Goal: Complete application form: Complete application form

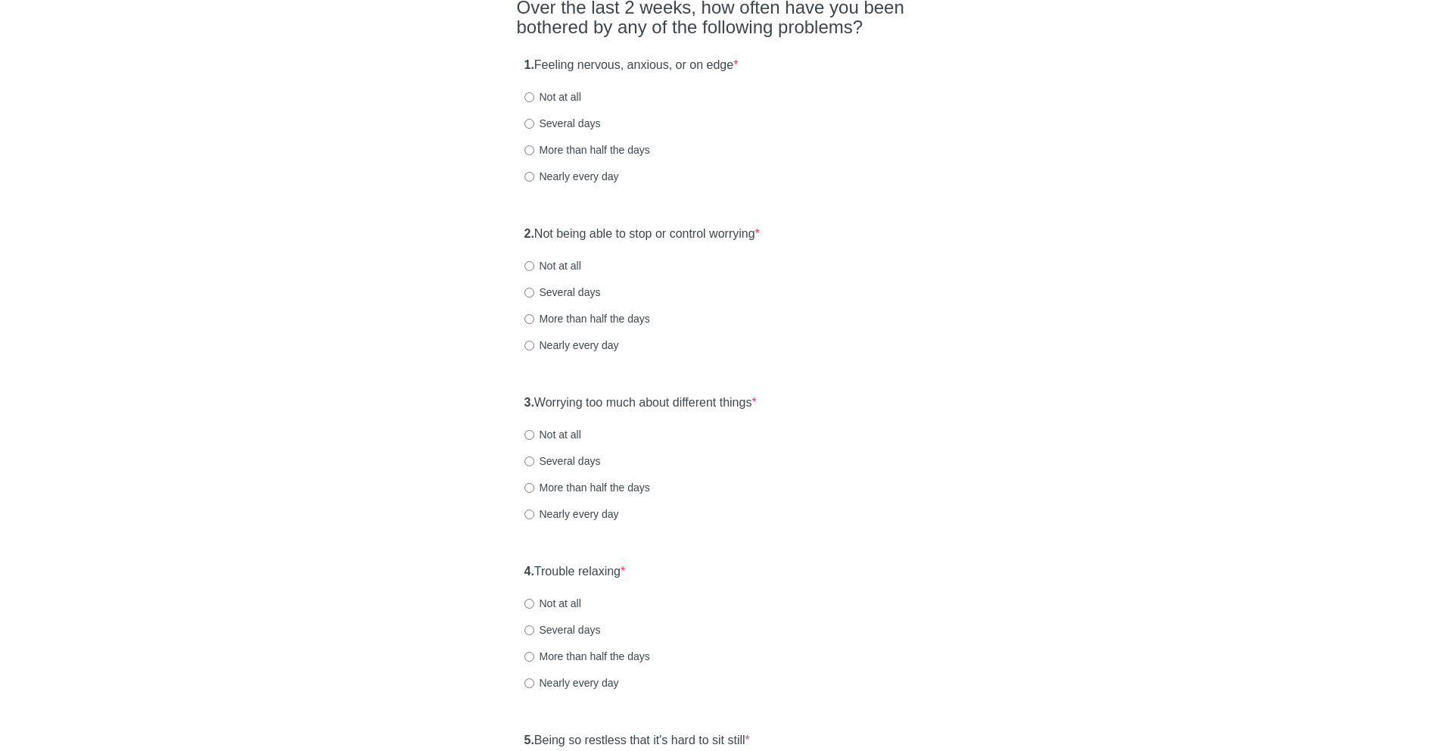
click at [534, 61] on strong "1." at bounding box center [530, 64] width 10 height 13
drag, startPoint x: 534, startPoint y: 61, endPoint x: 799, endPoint y: 59, distance: 264.2
click at [799, 59] on div "1. Feeling nervous, anxious, or on edge * Not at all Several days More than hal…" at bounding box center [727, 127] width 420 height 157
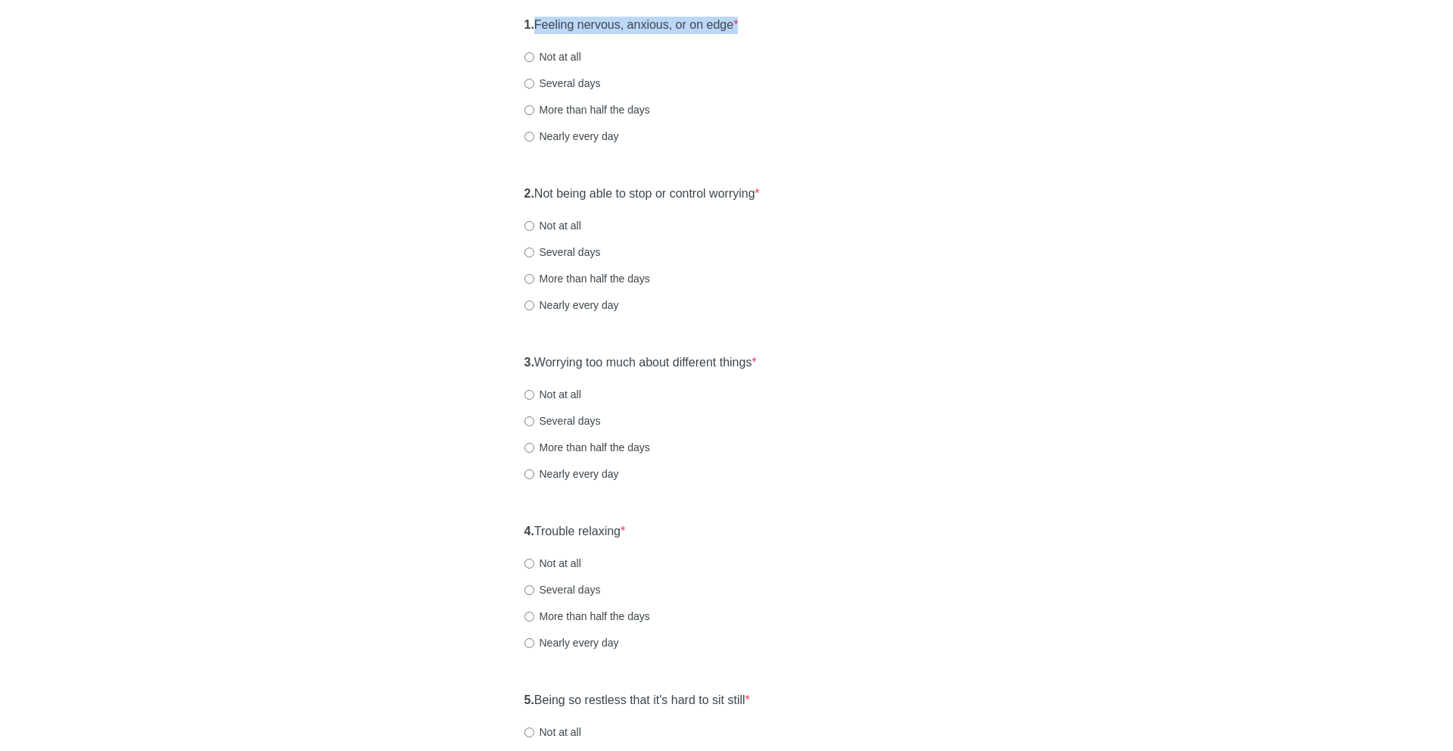
scroll to position [183, 0]
click at [541, 79] on label "Several days" at bounding box center [563, 79] width 76 height 15
click at [534, 79] on input "Several days" at bounding box center [530, 80] width 10 height 10
radio input "true"
drag, startPoint x: 531, startPoint y: 191, endPoint x: 798, endPoint y: 210, distance: 267.8
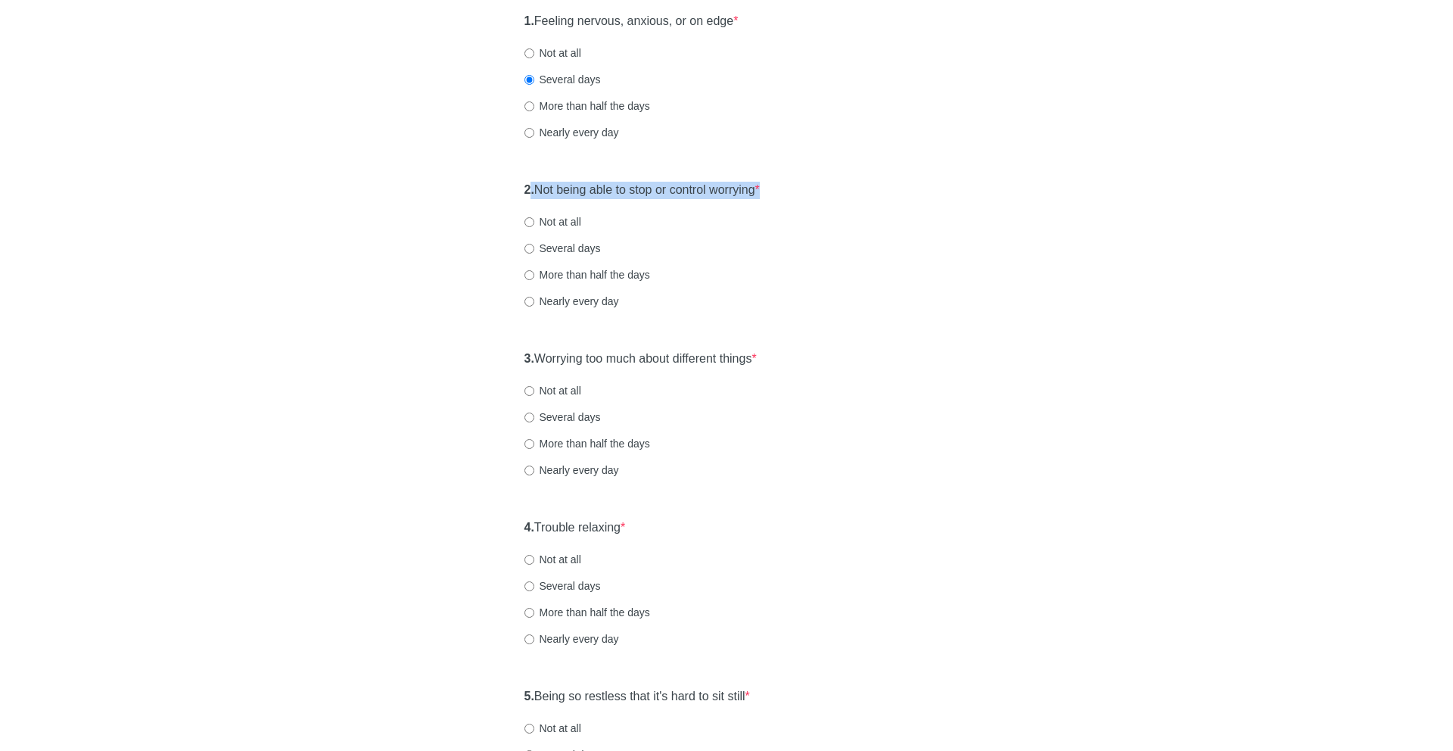
click at [798, 210] on div "2. Not being able to stop or control worrying * Not at all Several days More th…" at bounding box center [727, 252] width 420 height 157
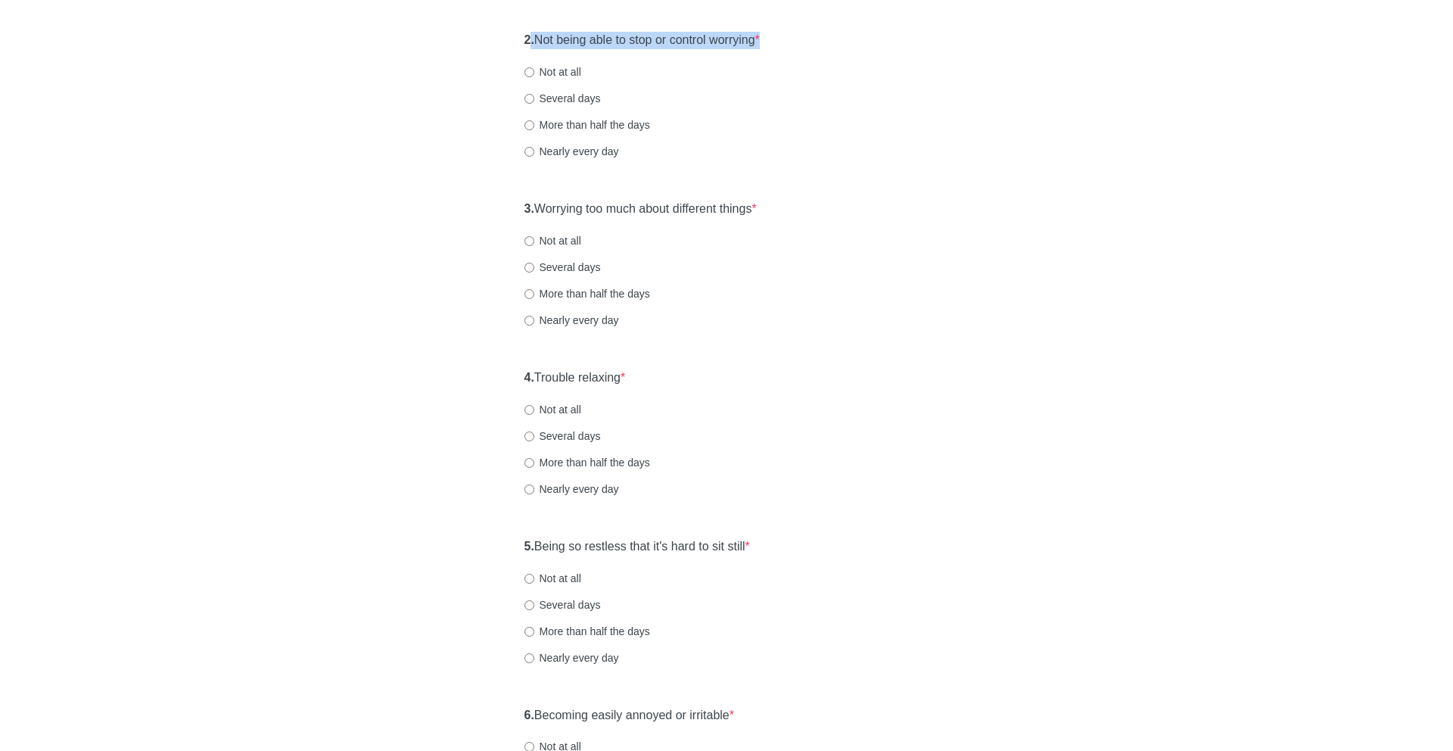
scroll to position [334, 0]
click at [554, 66] on label "Not at all" at bounding box center [553, 71] width 57 height 15
click at [534, 67] on input "Not at all" at bounding box center [530, 72] width 10 height 10
radio input "true"
drag, startPoint x: 565, startPoint y: 205, endPoint x: 766, endPoint y: 207, distance: 200.6
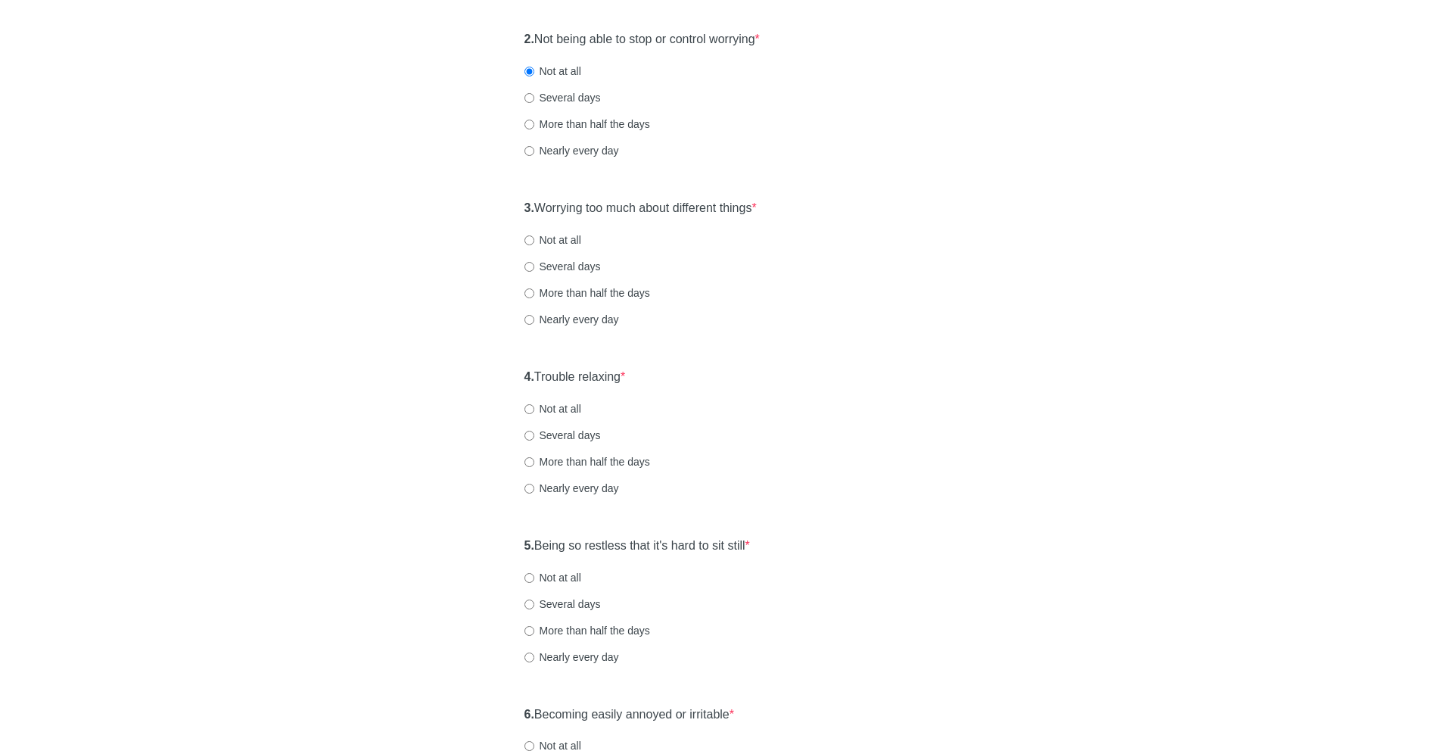
click at [757, 207] on label "3. Worrying too much about different things *" at bounding box center [641, 208] width 232 height 17
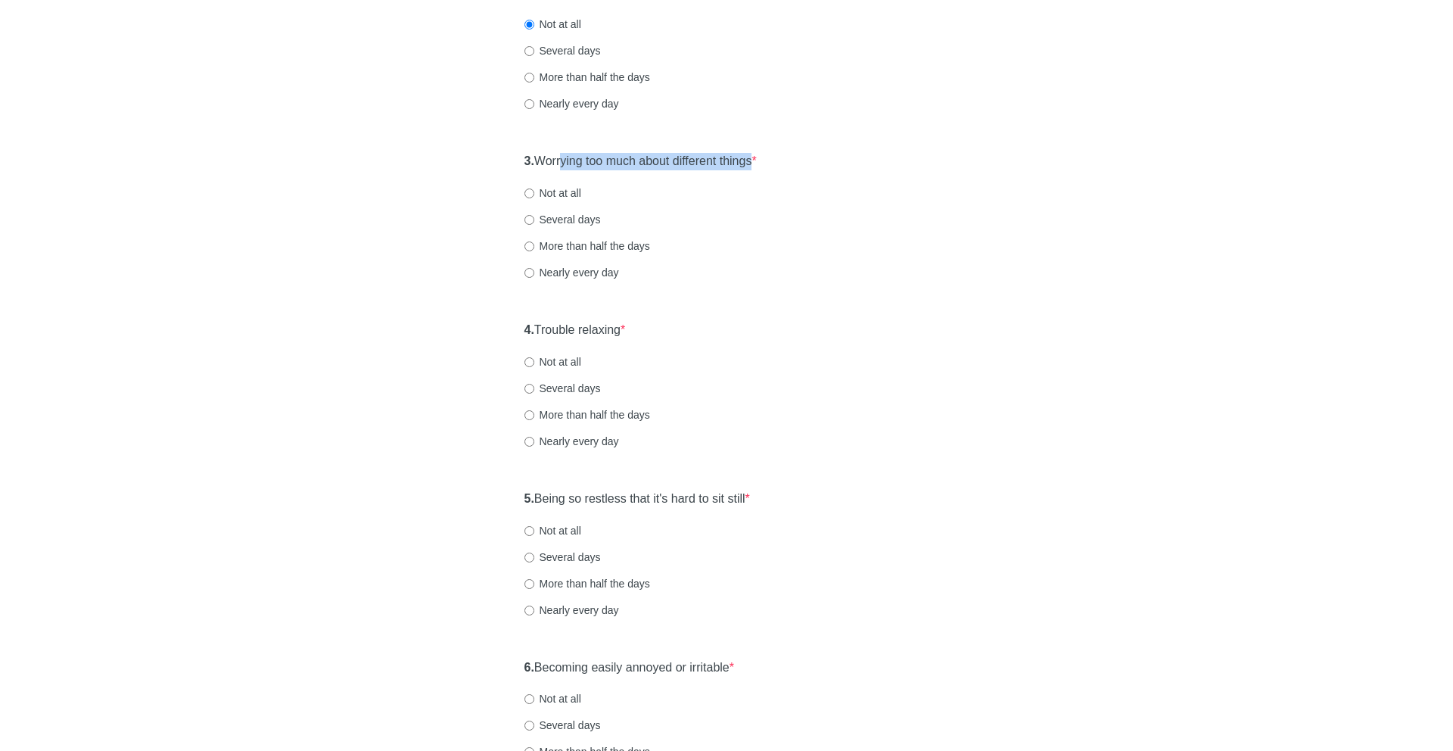
scroll to position [398, 0]
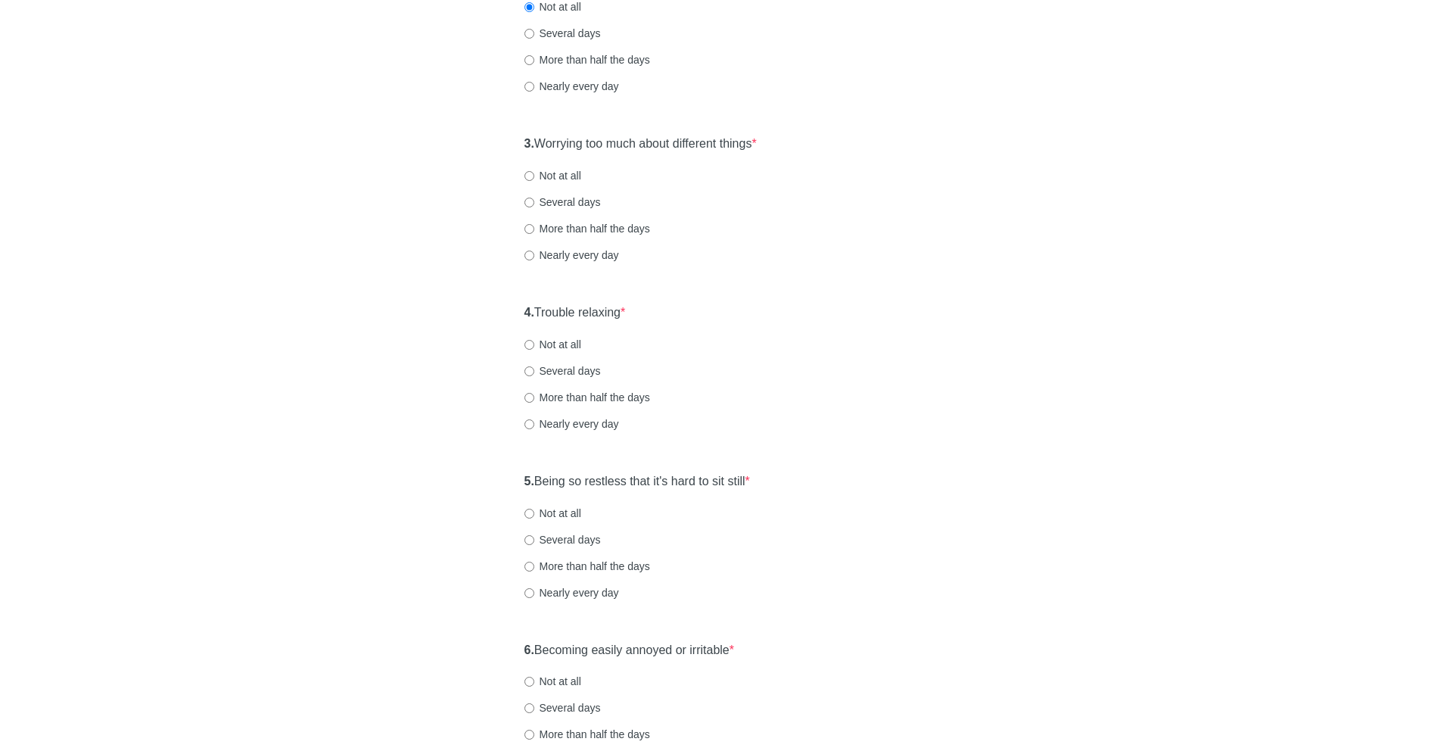
click at [550, 201] on label "Several days" at bounding box center [563, 202] width 76 height 15
click at [534, 201] on input "Several days" at bounding box center [530, 203] width 10 height 10
radio input "true"
drag, startPoint x: 547, startPoint y: 314, endPoint x: 677, endPoint y: 314, distance: 129.4
click at [677, 314] on div "4. Trouble relaxing * Not at all Several days More than half the days Nearly ev…" at bounding box center [727, 375] width 420 height 157
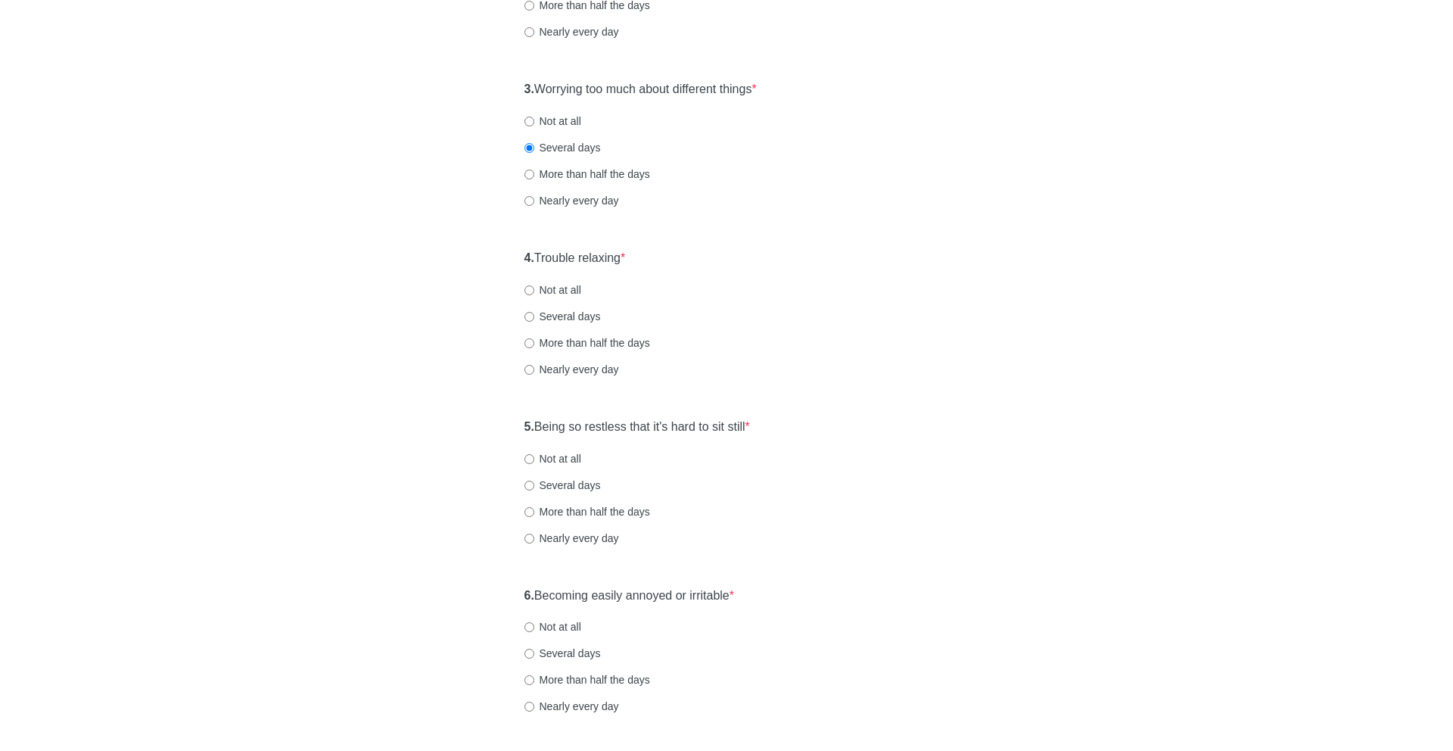
scroll to position [455, 0]
click at [573, 314] on label "Several days" at bounding box center [563, 314] width 76 height 15
click at [534, 314] on input "Several days" at bounding box center [530, 315] width 10 height 10
radio input "true"
drag, startPoint x: 534, startPoint y: 427, endPoint x: 832, endPoint y: 436, distance: 297.6
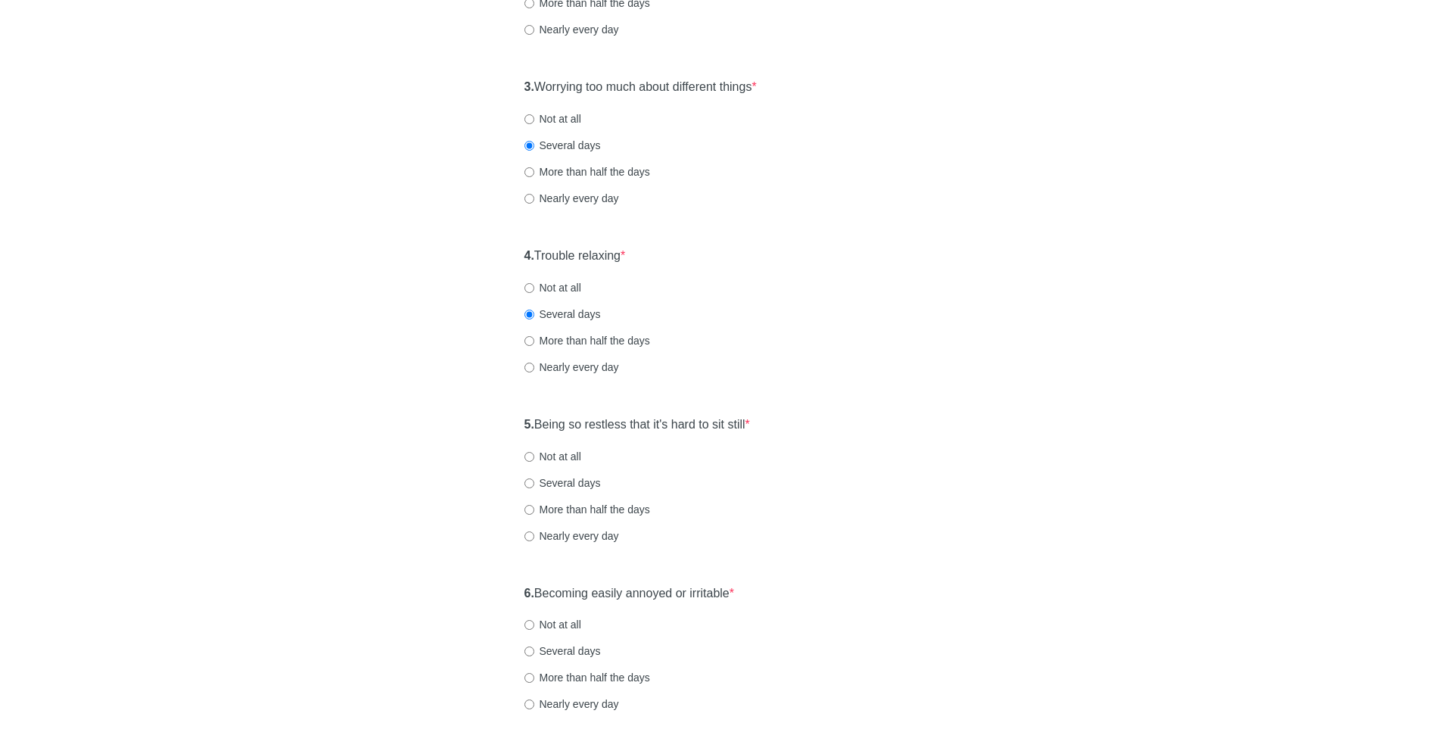
click at [832, 436] on div "5. Being so restless that it's hard to sit still * Not at all Several days More…" at bounding box center [727, 487] width 420 height 157
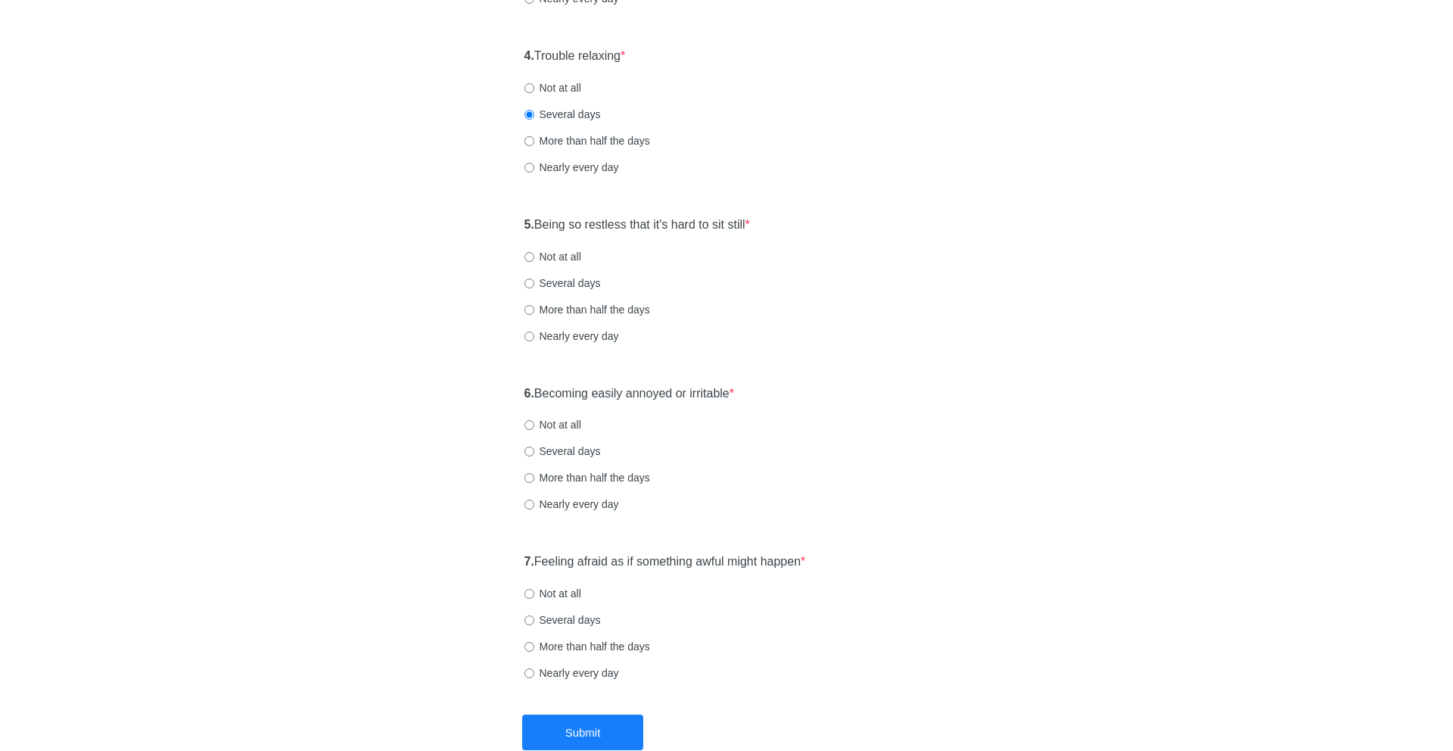
scroll to position [660, 0]
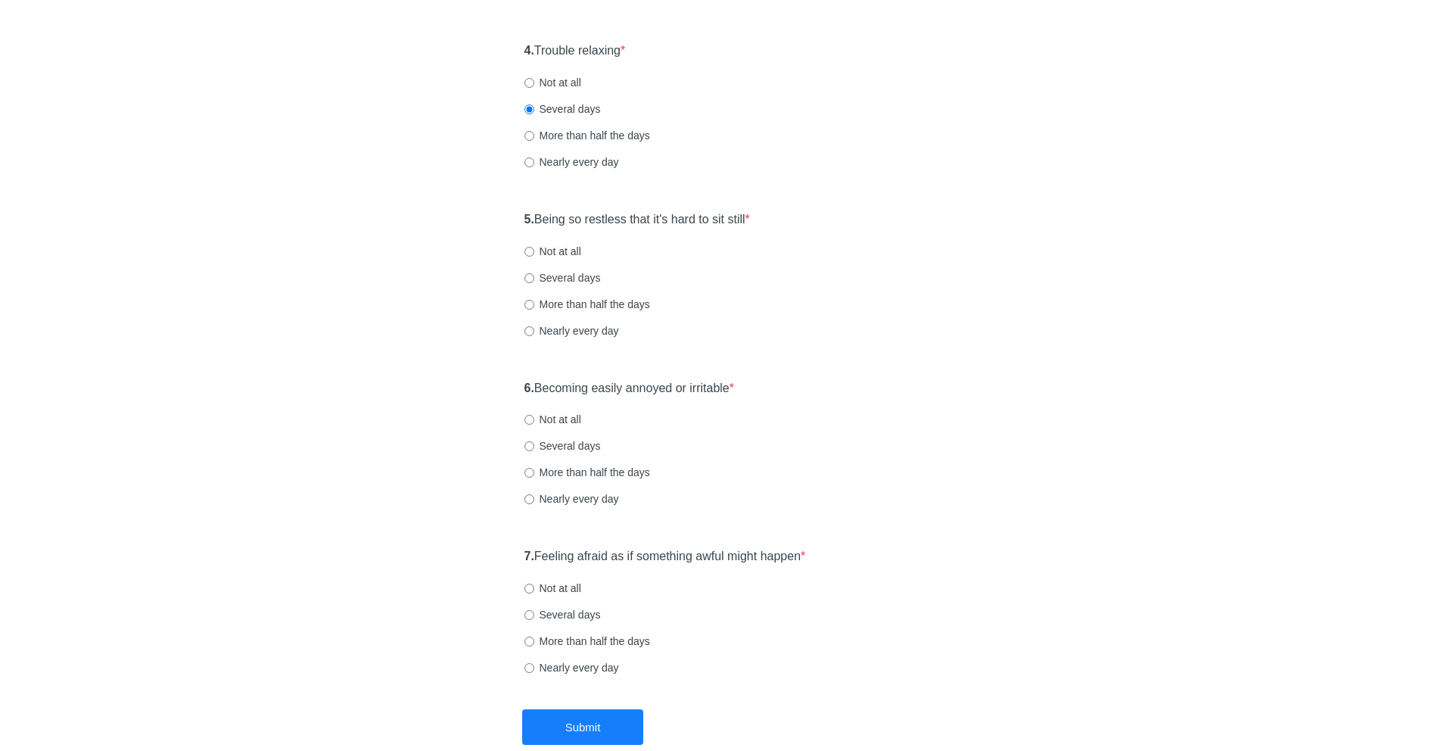
click at [559, 245] on label "Not at all" at bounding box center [553, 251] width 57 height 15
click at [534, 247] on input "Not at all" at bounding box center [530, 252] width 10 height 10
radio input "true"
drag, startPoint x: 554, startPoint y: 386, endPoint x: 867, endPoint y: 390, distance: 313.4
click at [867, 390] on div "6. Becoming easily annoyed or irritable * Not at all Several days More than hal…" at bounding box center [727, 450] width 420 height 157
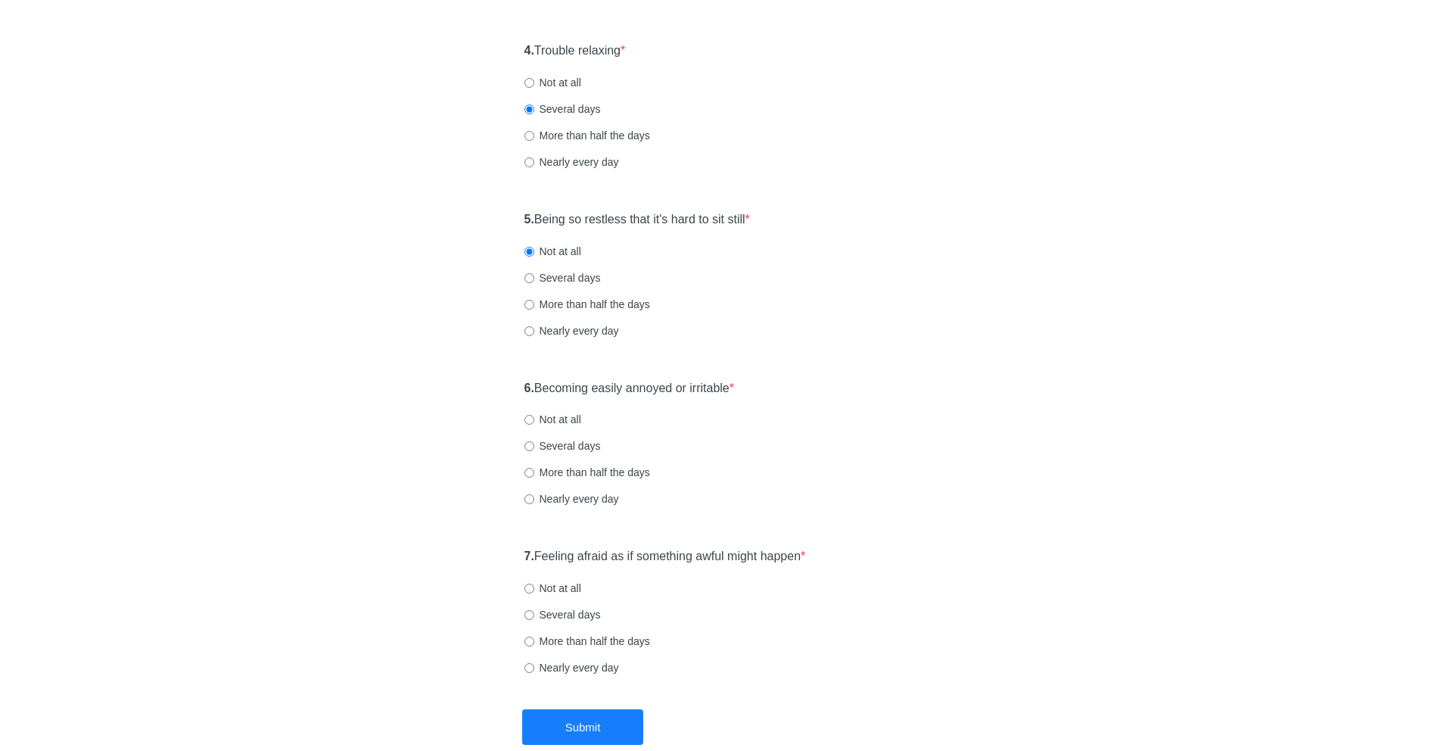
scroll to position [746, 0]
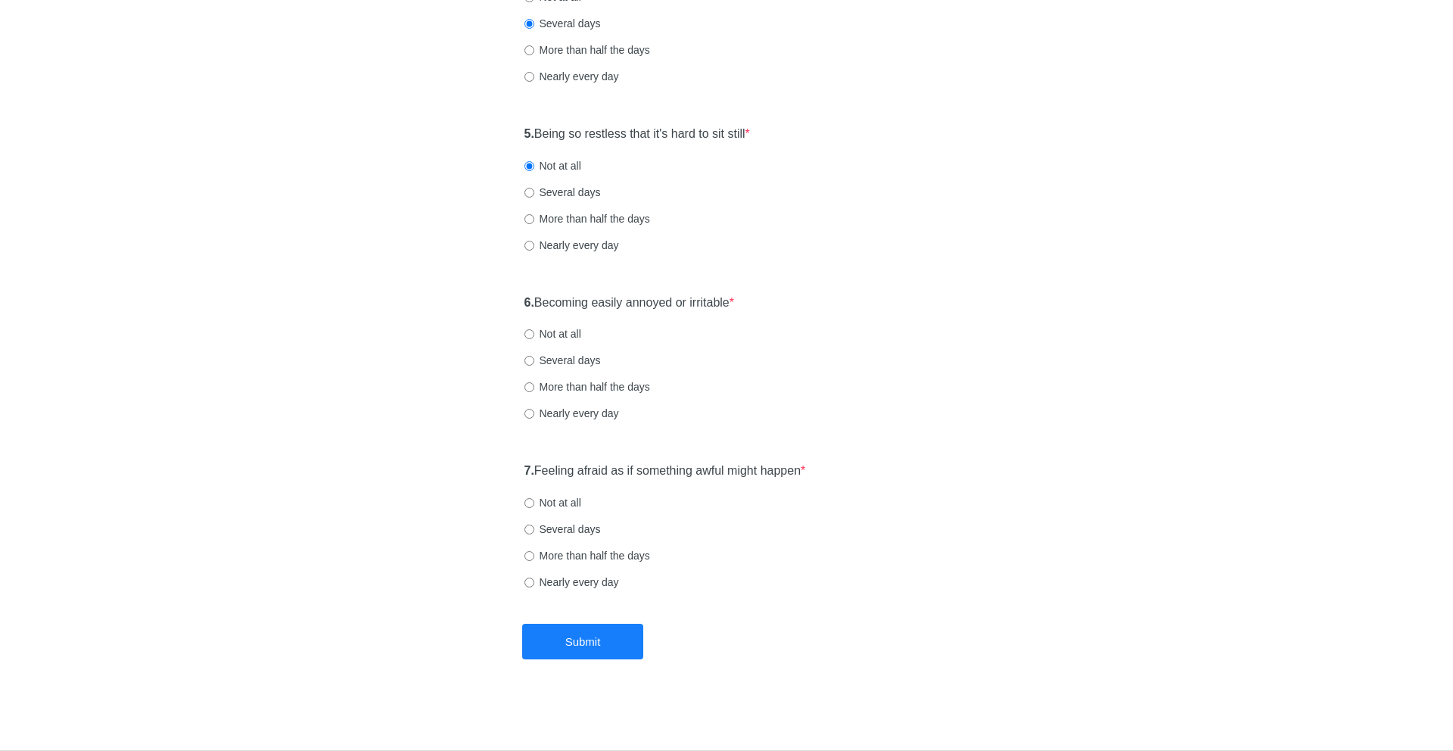
click at [572, 360] on label "Several days" at bounding box center [563, 360] width 76 height 15
click at [534, 360] on input "Several days" at bounding box center [530, 361] width 10 height 10
radio input "true"
drag, startPoint x: 545, startPoint y: 470, endPoint x: 870, endPoint y: 465, distance: 324.8
click at [870, 465] on div "7. Feeling afraid as if something awful might happen * Not at all Several days …" at bounding box center [727, 533] width 420 height 157
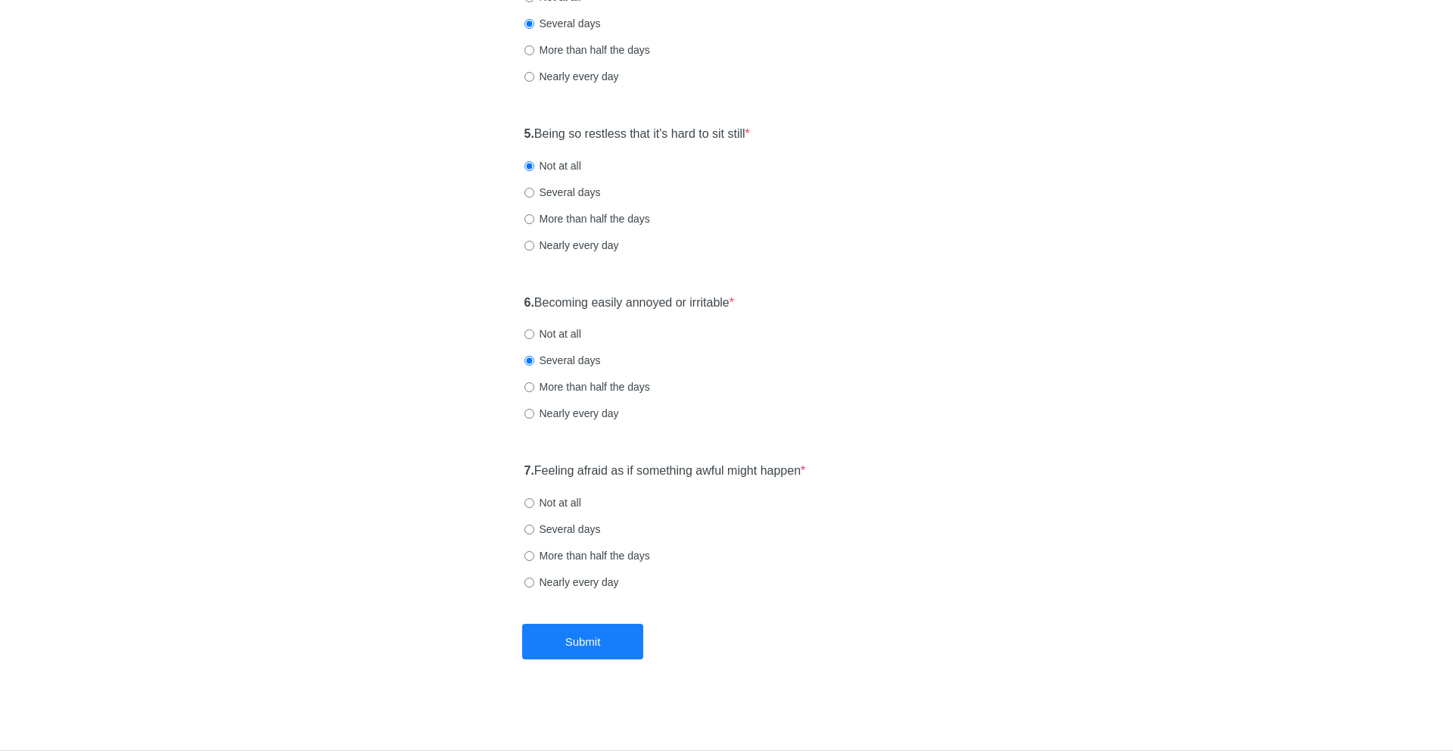
click at [571, 509] on label "Not at all" at bounding box center [553, 502] width 57 height 15
click at [534, 508] on input "Not at all" at bounding box center [530, 503] width 10 height 10
radio input "true"
click at [576, 529] on label "Several days" at bounding box center [563, 529] width 76 height 15
click at [534, 529] on input "Several days" at bounding box center [530, 530] width 10 height 10
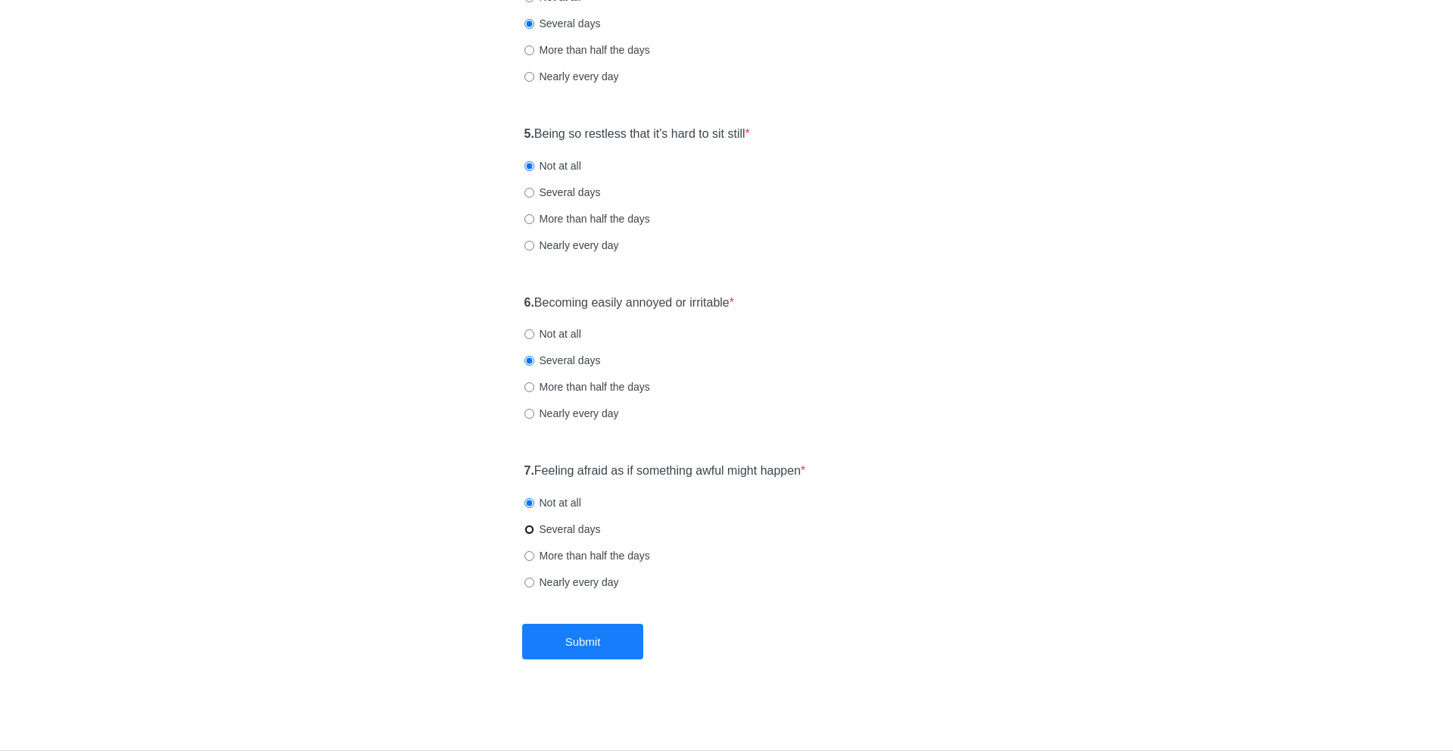
radio input "true"
click at [583, 646] on button "Submit" at bounding box center [582, 642] width 121 height 36
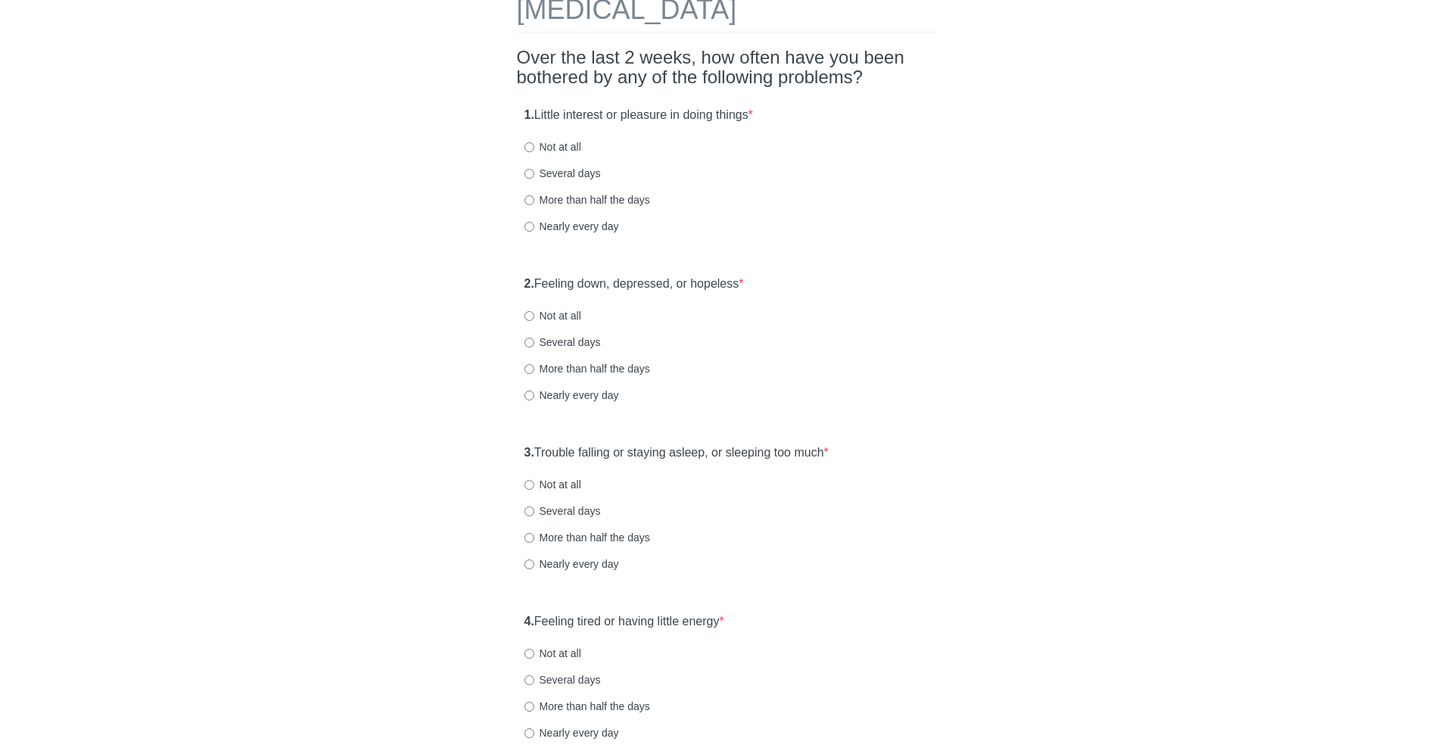
scroll to position [95, 0]
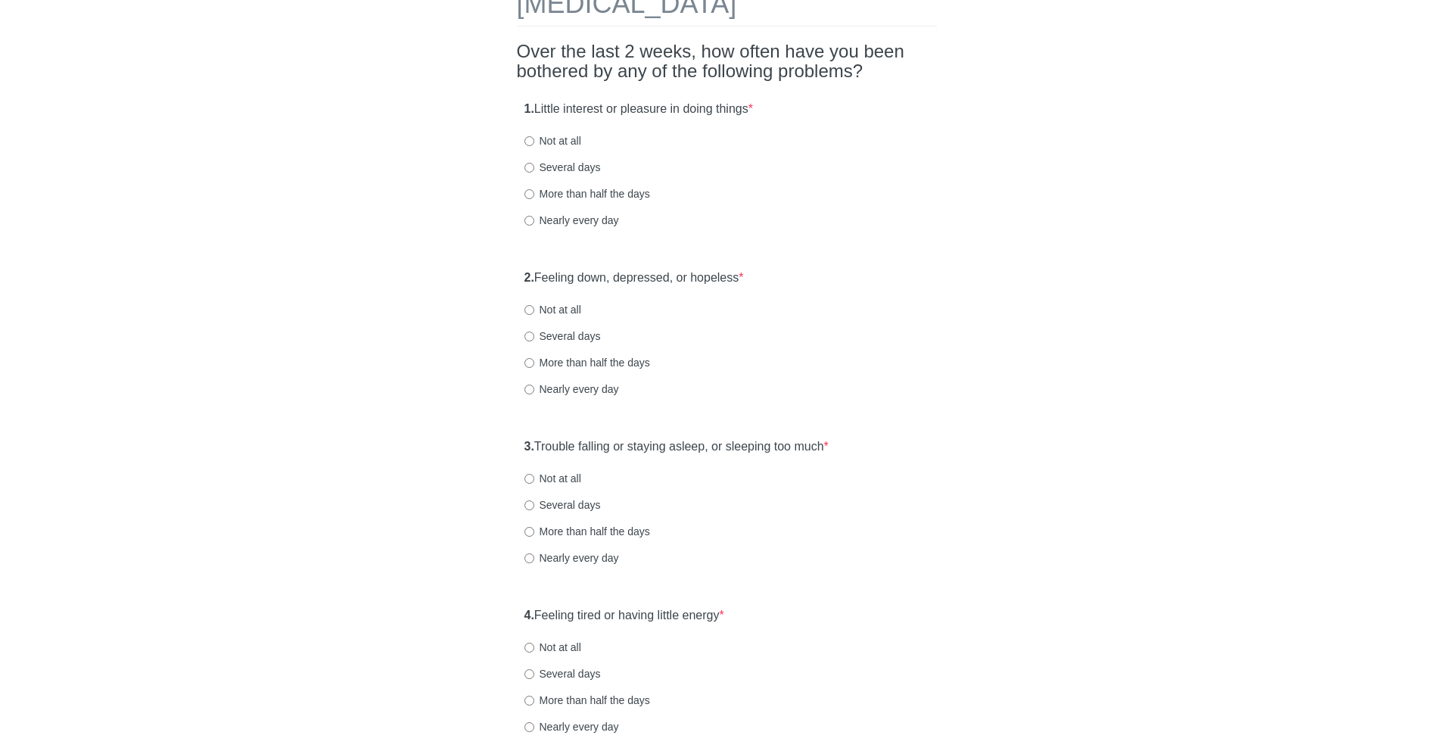
drag, startPoint x: 539, startPoint y: 112, endPoint x: 792, endPoint y: 114, distance: 253.6
click at [792, 114] on div "1. Little interest or pleasure in doing things * Not at all Several days More t…" at bounding box center [727, 171] width 420 height 157
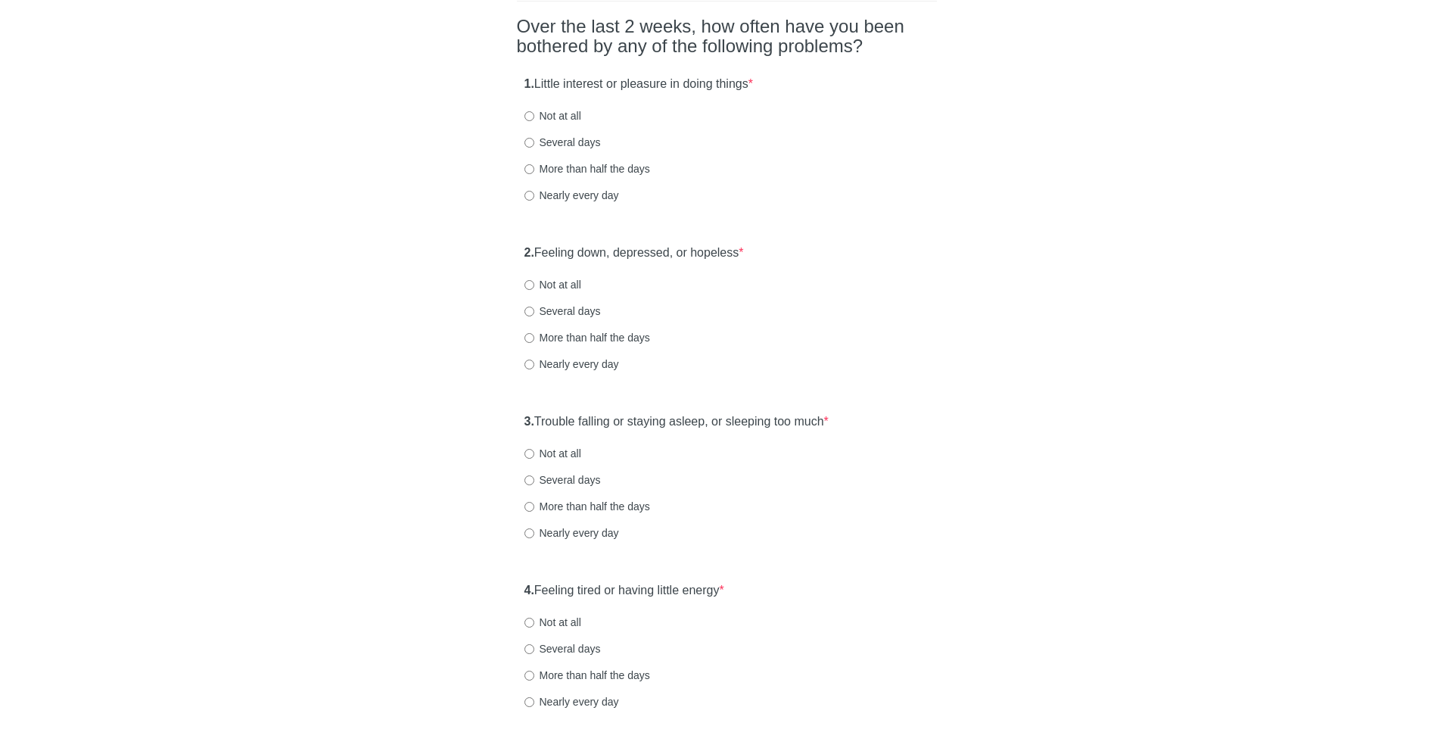
scroll to position [129, 0]
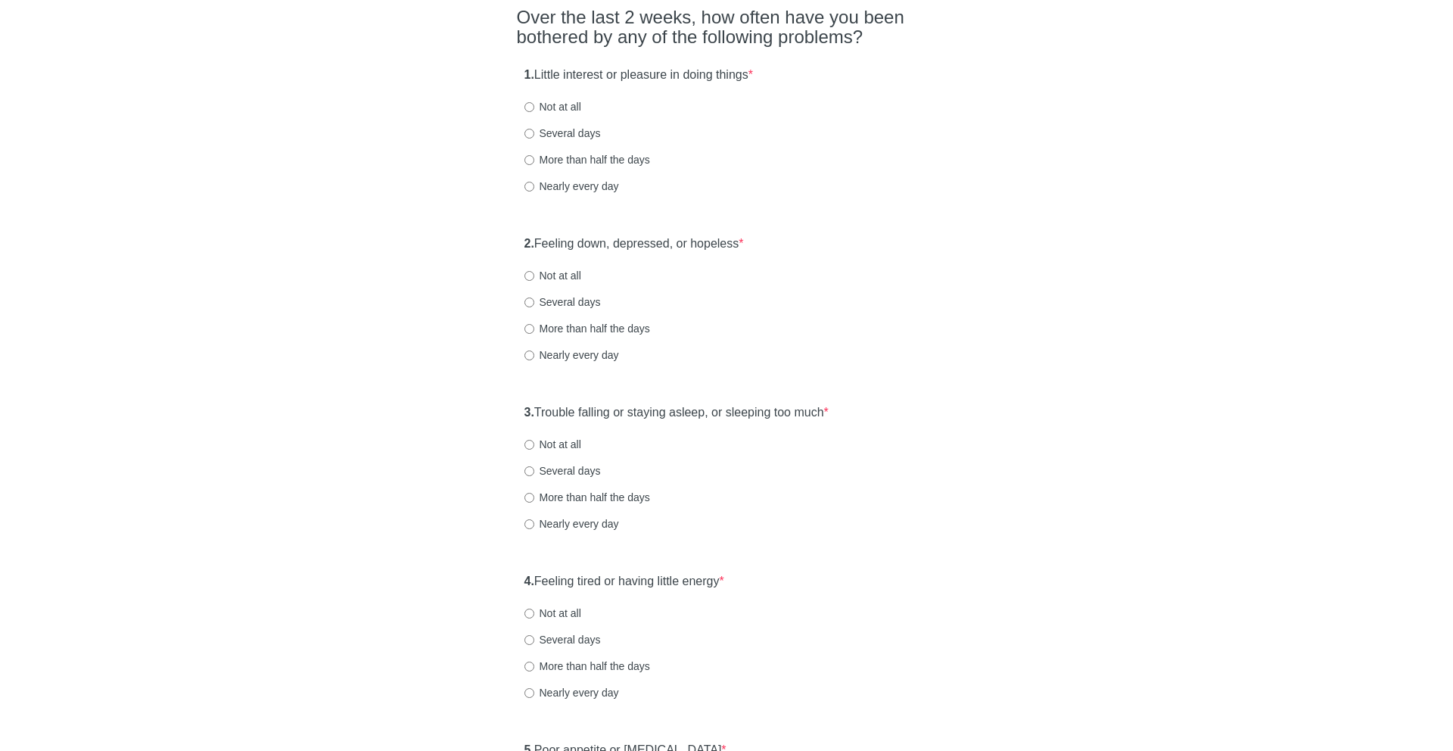
click at [563, 134] on label "Several days" at bounding box center [563, 133] width 76 height 15
click at [534, 134] on input "Several days" at bounding box center [530, 134] width 10 height 10
radio input "true"
drag, startPoint x: 546, startPoint y: 241, endPoint x: 767, endPoint y: 241, distance: 221.0
click at [767, 241] on div "2. Feeling down, depressed, or hopeless * Not at all Several days More than hal…" at bounding box center [727, 306] width 420 height 157
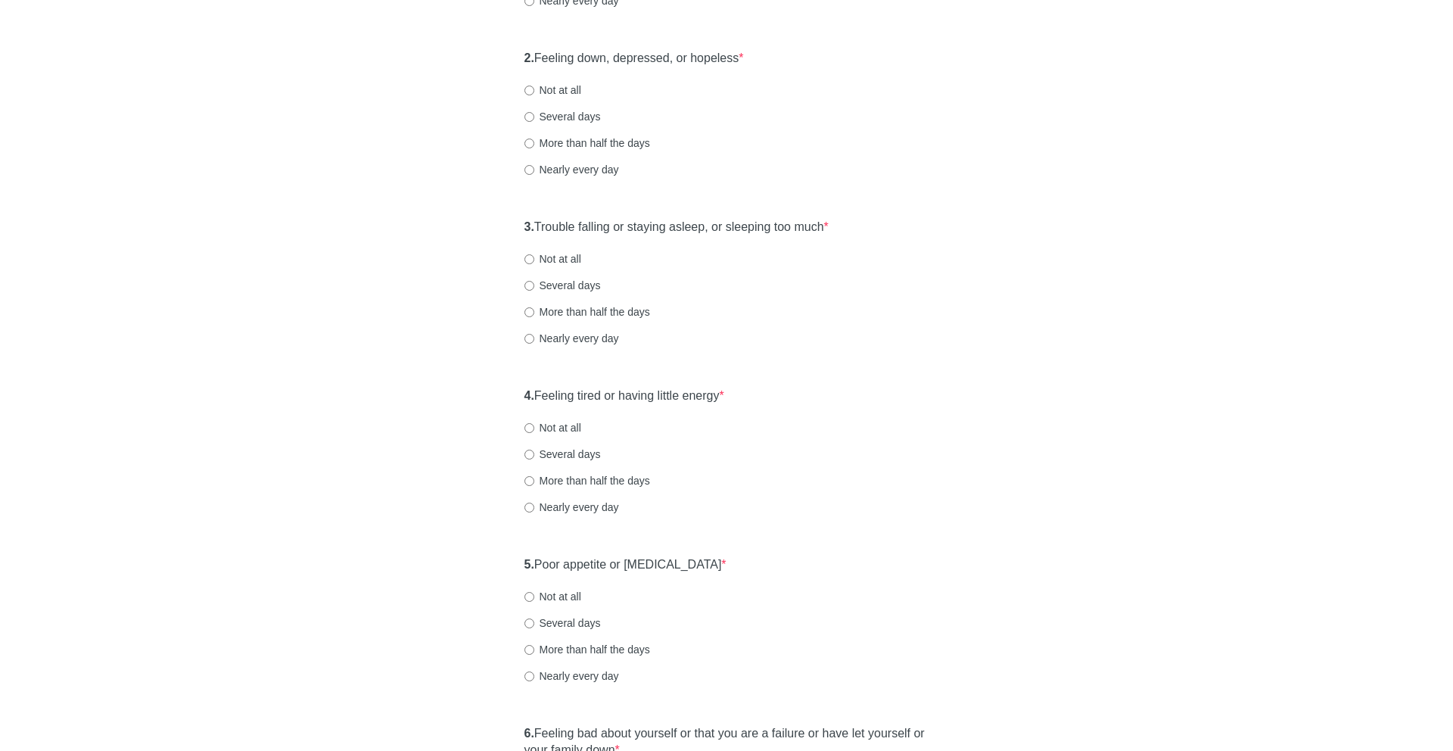
scroll to position [316, 0]
click at [588, 115] on label "Several days" at bounding box center [563, 115] width 76 height 15
click at [534, 115] on input "Several days" at bounding box center [530, 116] width 10 height 10
radio input "true"
drag, startPoint x: 559, startPoint y: 221, endPoint x: 885, endPoint y: 249, distance: 326.7
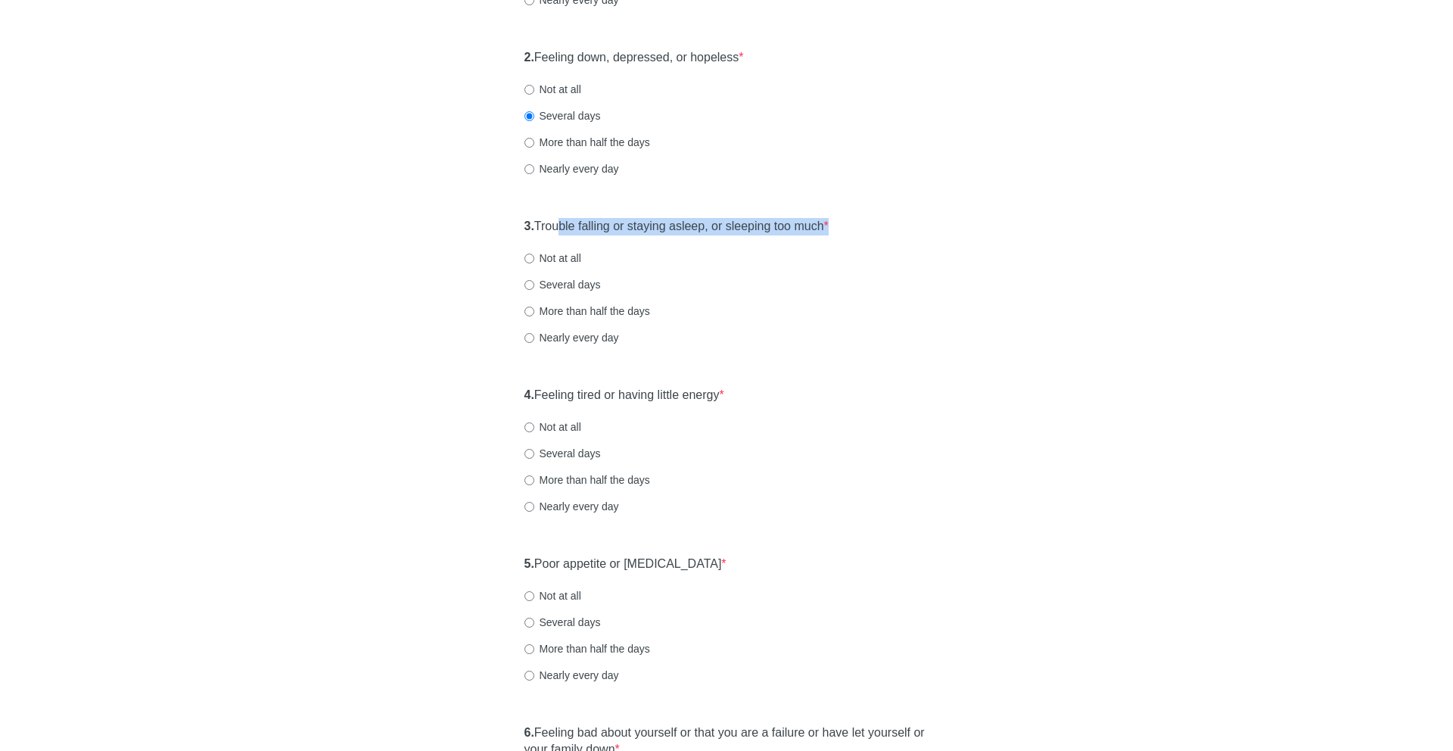
click at [885, 249] on div "3. Trouble falling or staying asleep, or sleeping too much * Not at all Several…" at bounding box center [727, 288] width 420 height 157
click at [552, 251] on label "Not at all" at bounding box center [553, 258] width 57 height 15
click at [534, 254] on input "Not at all" at bounding box center [530, 259] width 10 height 10
radio input "true"
drag, startPoint x: 543, startPoint y: 391, endPoint x: 766, endPoint y: 391, distance: 223.3
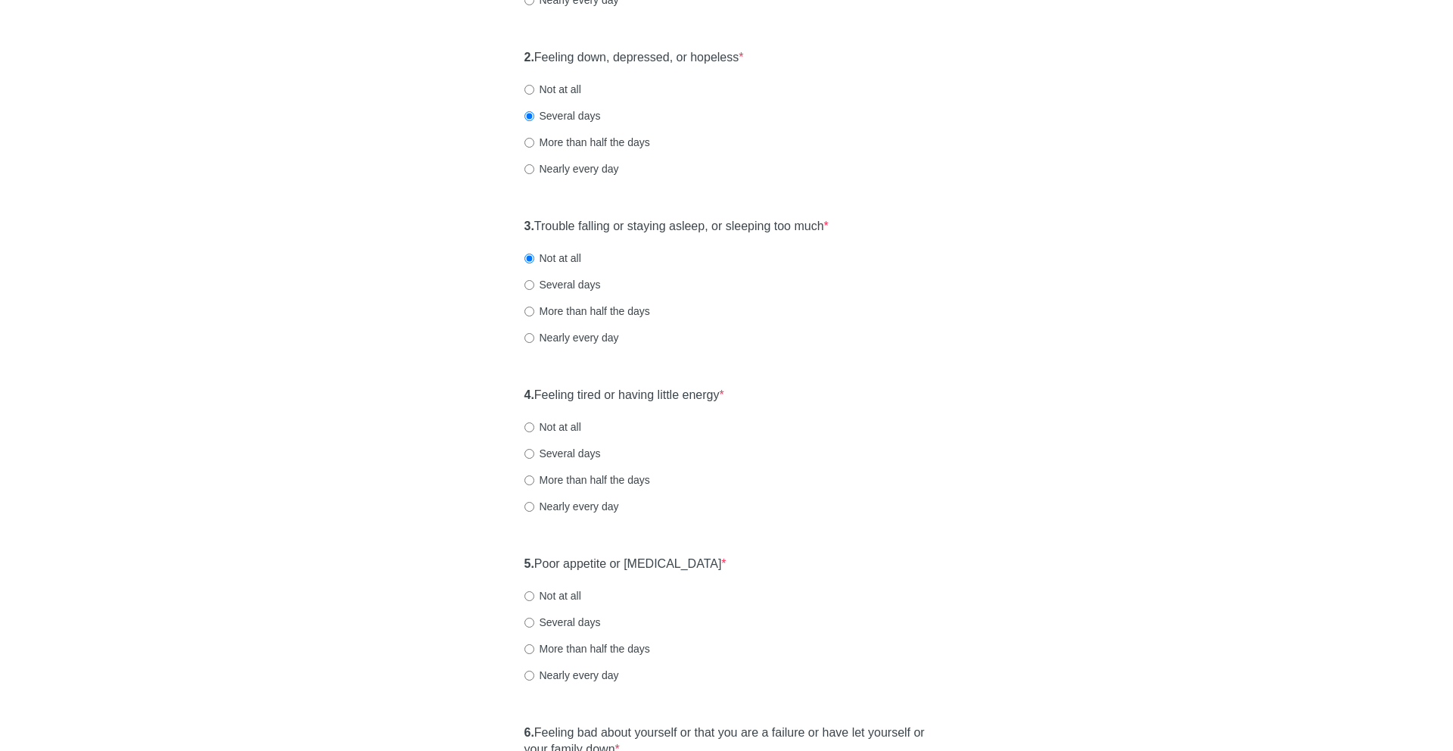
click at [766, 391] on div "4. Feeling tired or having little energy * Not at all Several days More than ha…" at bounding box center [727, 457] width 420 height 157
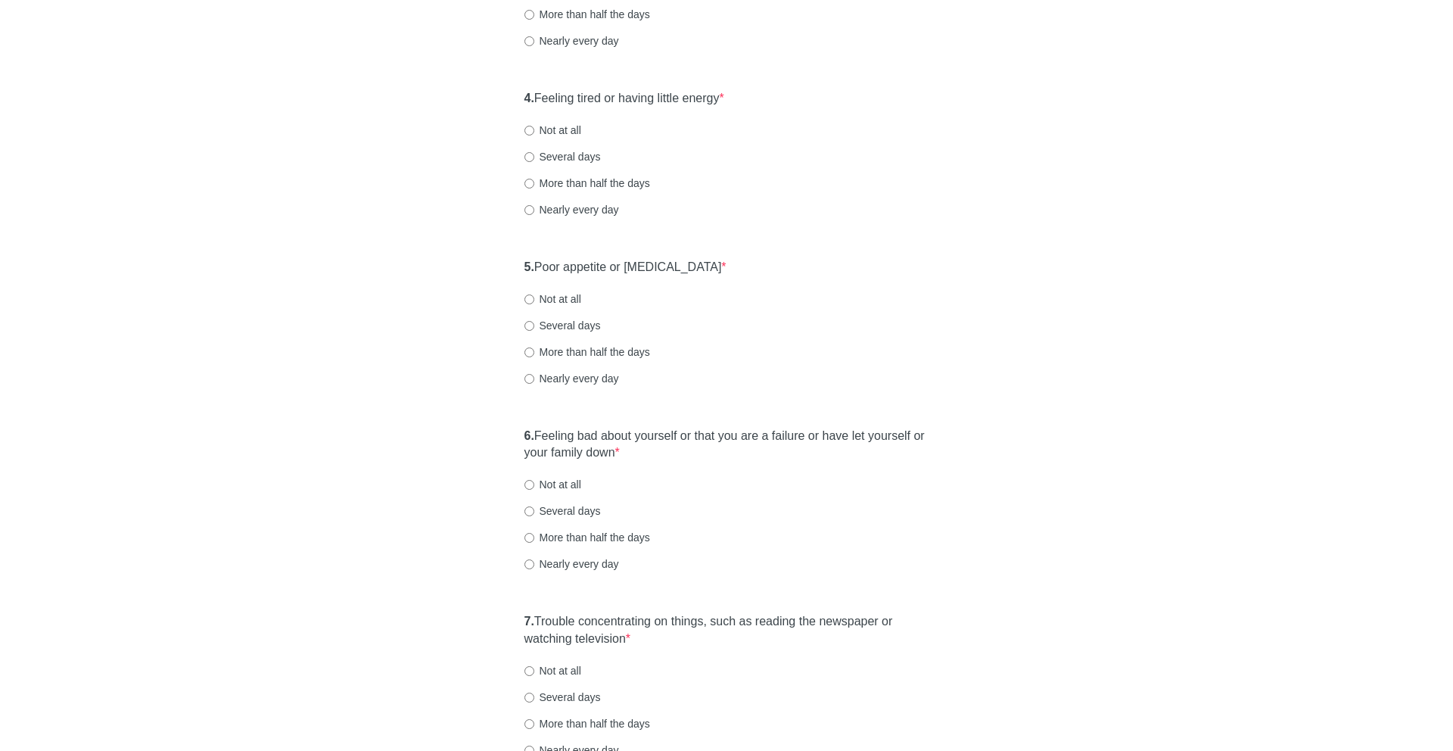
scroll to position [615, 0]
click at [578, 182] on label "More than half the days" at bounding box center [588, 180] width 126 height 15
click at [534, 182] on input "More than half the days" at bounding box center [530, 181] width 10 height 10
radio input "true"
drag, startPoint x: 546, startPoint y: 262, endPoint x: 762, endPoint y: 268, distance: 216.6
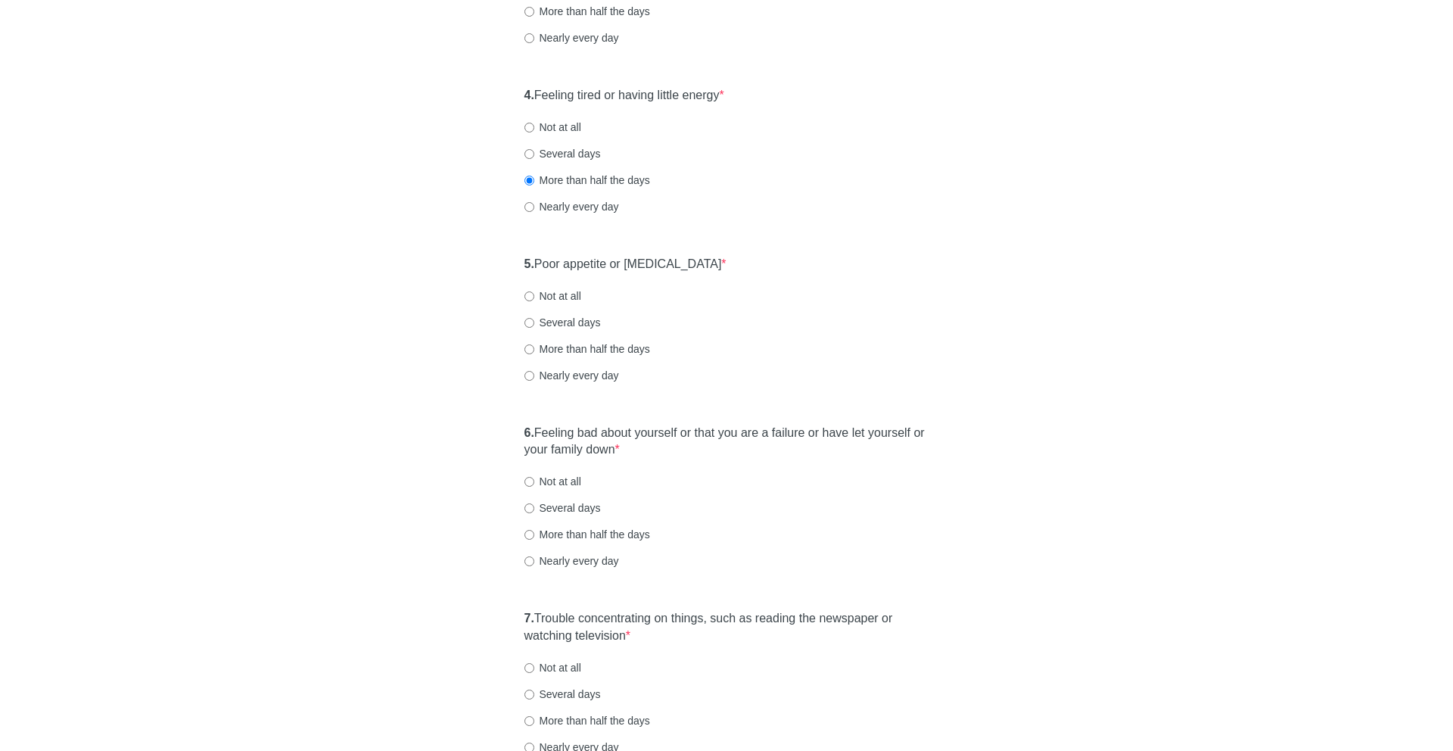
click at [762, 268] on div "5. Poor appetite or overeating * Not at all Several days More than half the day…" at bounding box center [727, 326] width 420 height 157
click at [590, 316] on label "Several days" at bounding box center [563, 322] width 76 height 15
click at [534, 318] on input "Several days" at bounding box center [530, 323] width 10 height 10
radio input "true"
drag, startPoint x: 557, startPoint y: 433, endPoint x: 685, endPoint y: 459, distance: 130.6
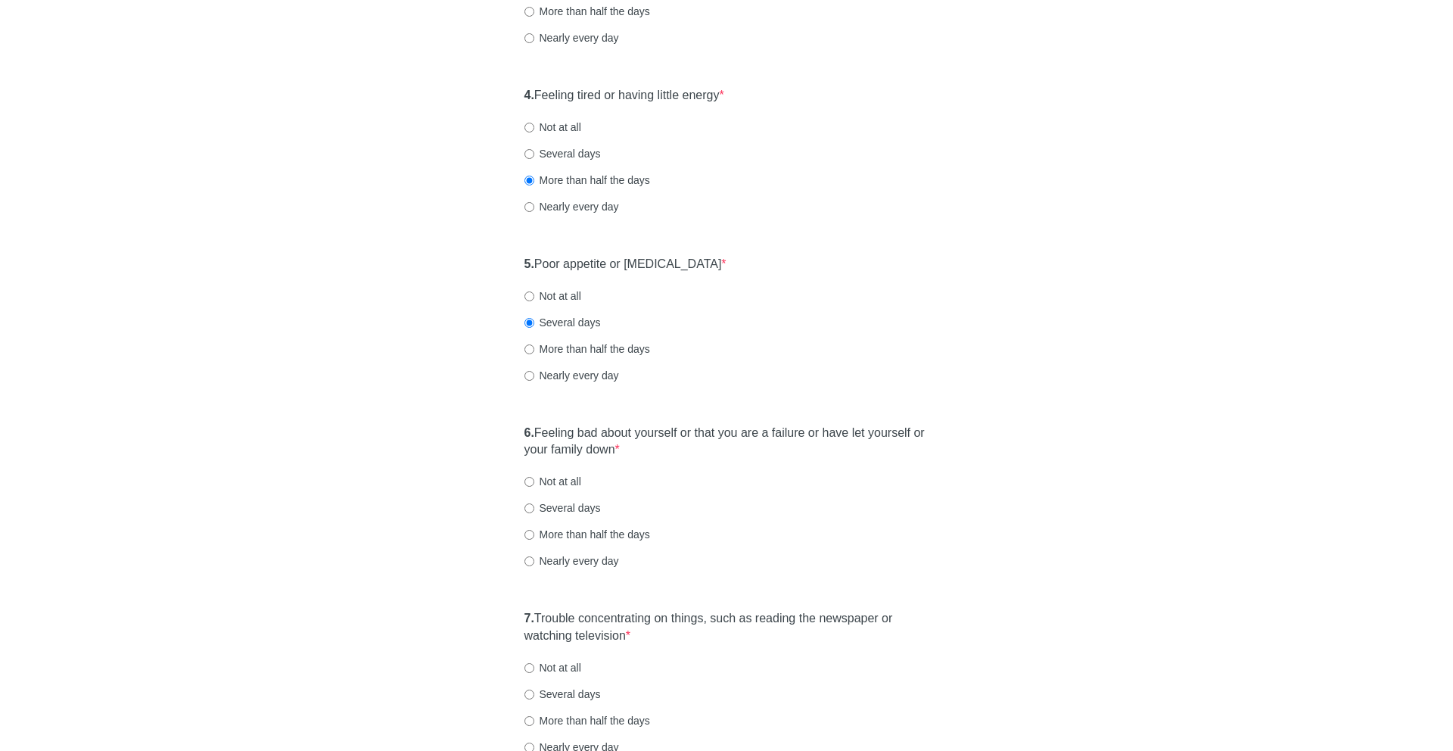
click at [685, 459] on div "6. Feeling bad about yourself or that you are a failure or have let yourself or…" at bounding box center [727, 504] width 420 height 175
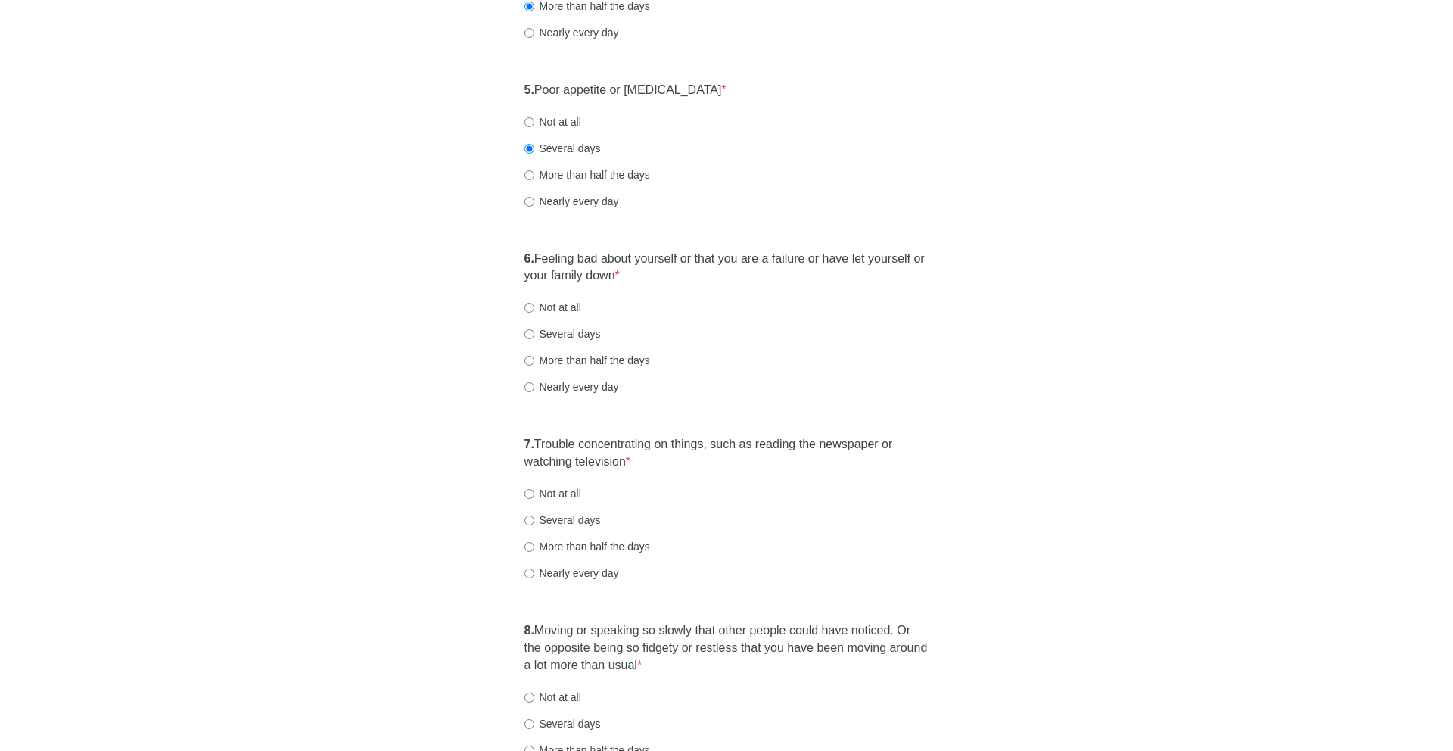
scroll to position [792, 0]
click at [573, 324] on label "Several days" at bounding box center [563, 331] width 76 height 15
click at [534, 327] on input "Several days" at bounding box center [530, 332] width 10 height 10
radio input "true"
drag, startPoint x: 549, startPoint y: 437, endPoint x: 705, endPoint y: 453, distance: 157.5
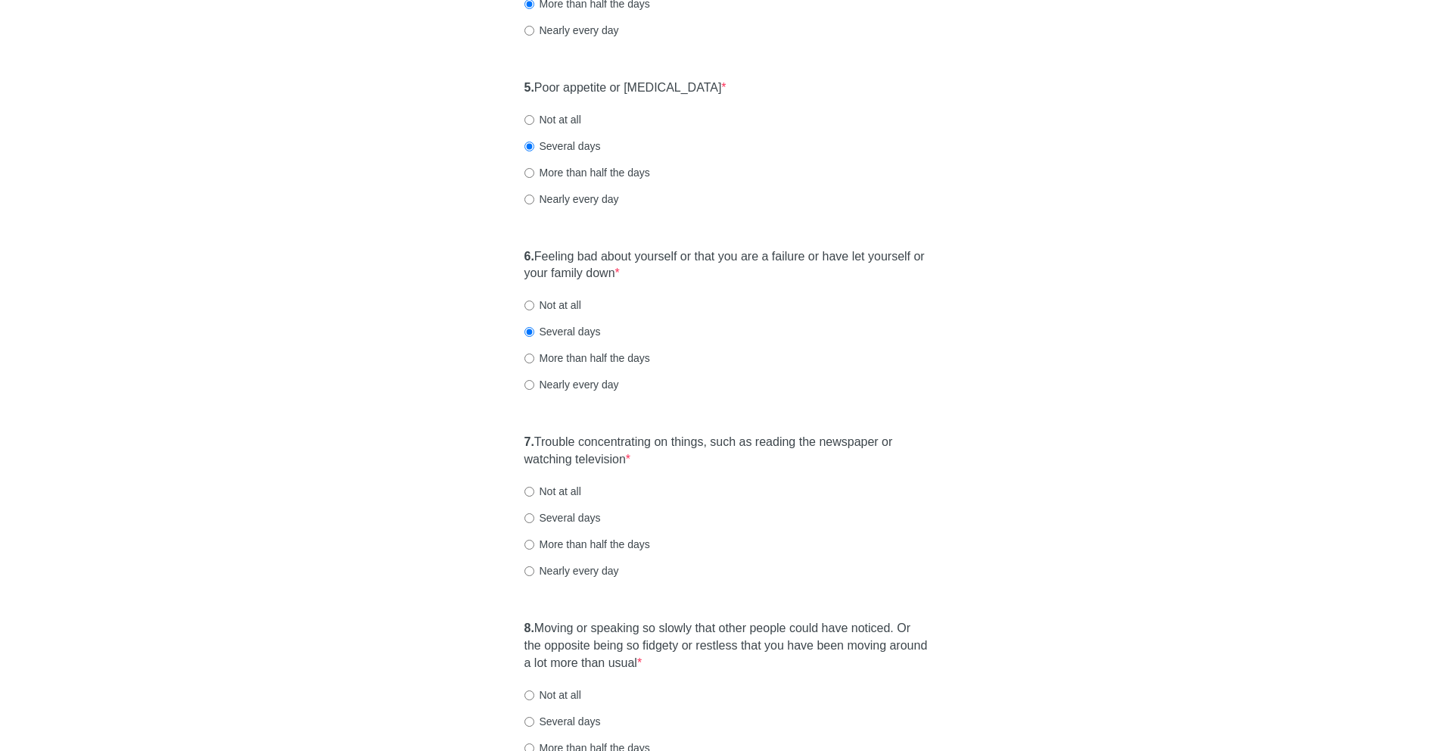
click at [705, 453] on label "7. Trouble concentrating on things, such as reading the newspaper or watching t…" at bounding box center [727, 451] width 405 height 35
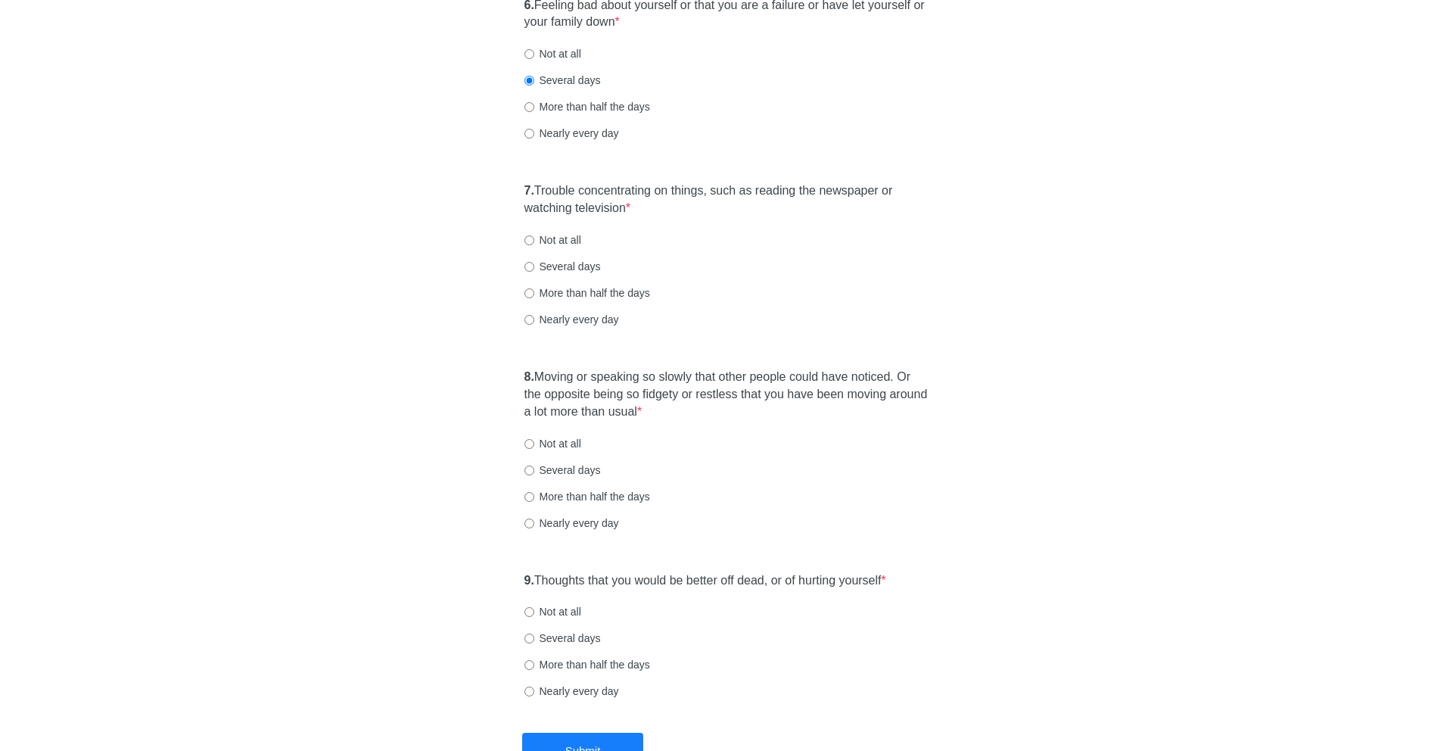
scroll to position [1055, 0]
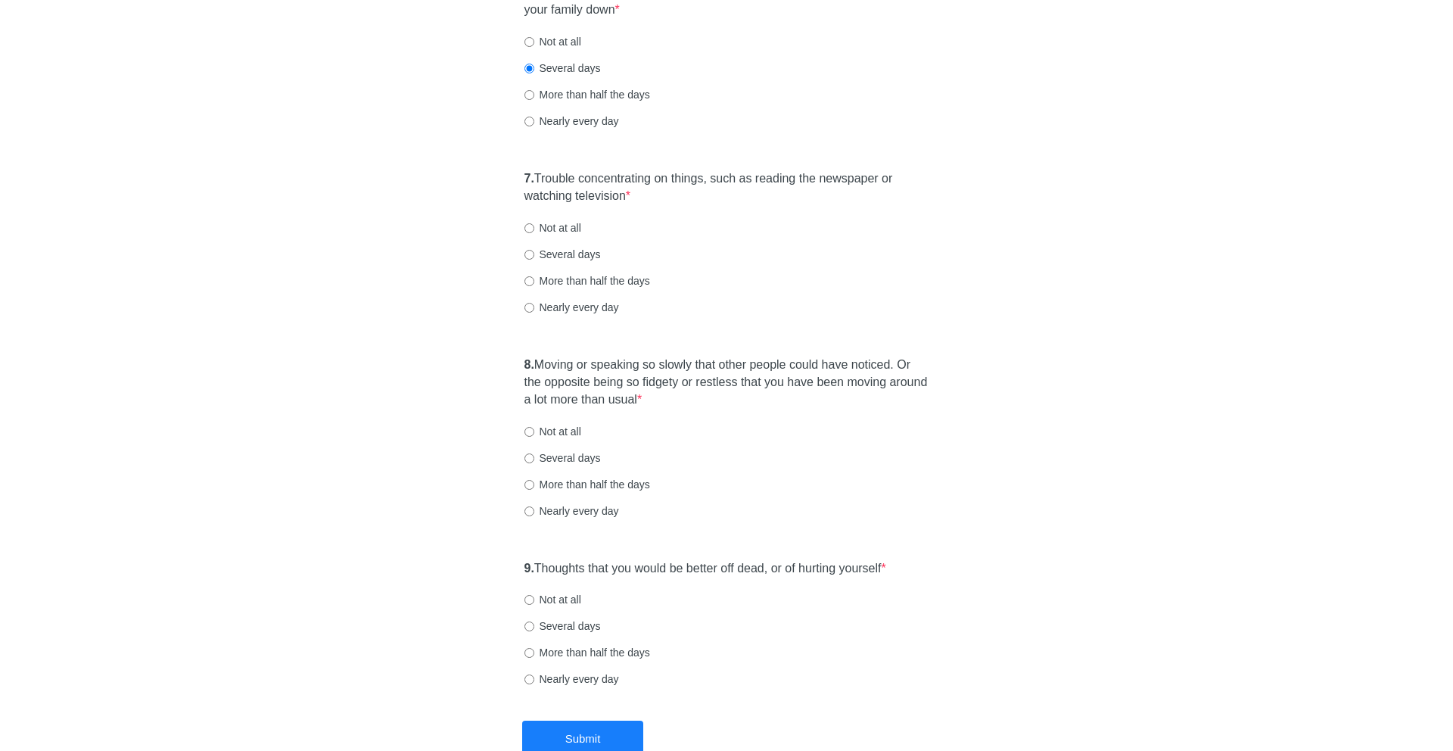
click at [604, 279] on label "More than half the days" at bounding box center [588, 280] width 126 height 15
click at [534, 279] on input "More than half the days" at bounding box center [530, 281] width 10 height 10
radio input "true"
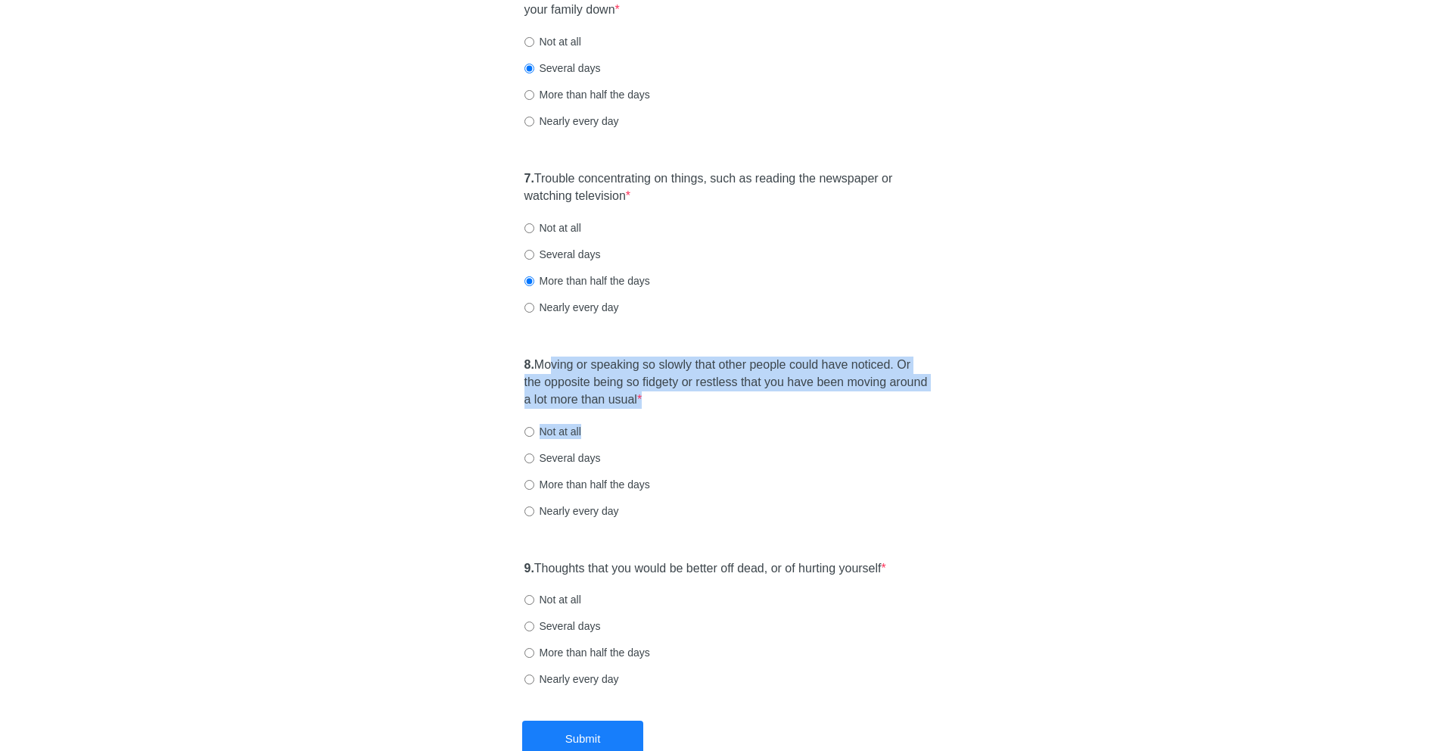
drag, startPoint x: 557, startPoint y: 363, endPoint x: 752, endPoint y: 436, distance: 208.6
click at [752, 436] on div "8. Moving or speaking so slowly that other people could have noticed. Or the op…" at bounding box center [727, 445] width 420 height 192
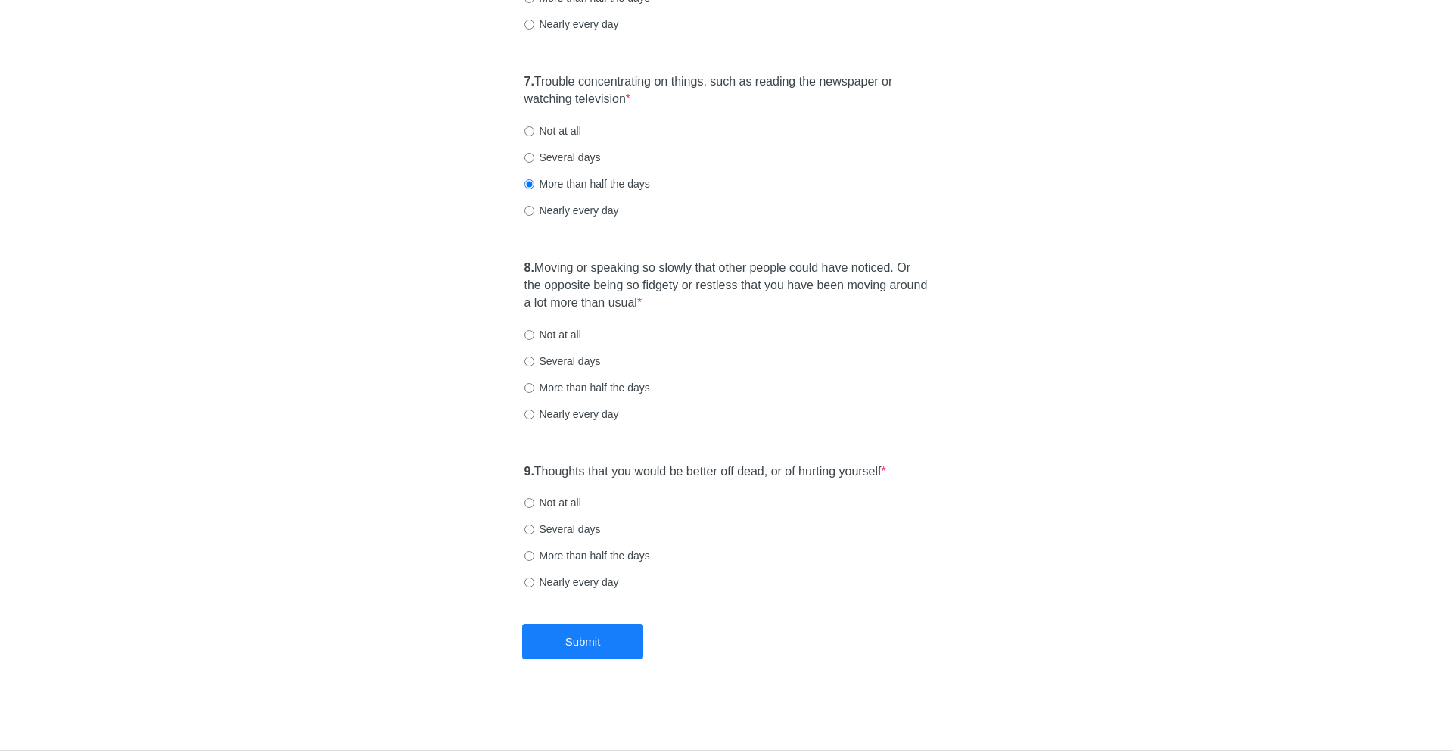
click at [581, 334] on div "Not at all" at bounding box center [727, 334] width 405 height 15
click at [570, 335] on label "Not at all" at bounding box center [553, 334] width 57 height 15
click at [534, 335] on input "Not at all" at bounding box center [530, 335] width 10 height 10
radio input "true"
drag, startPoint x: 557, startPoint y: 472, endPoint x: 823, endPoint y: 481, distance: 265.8
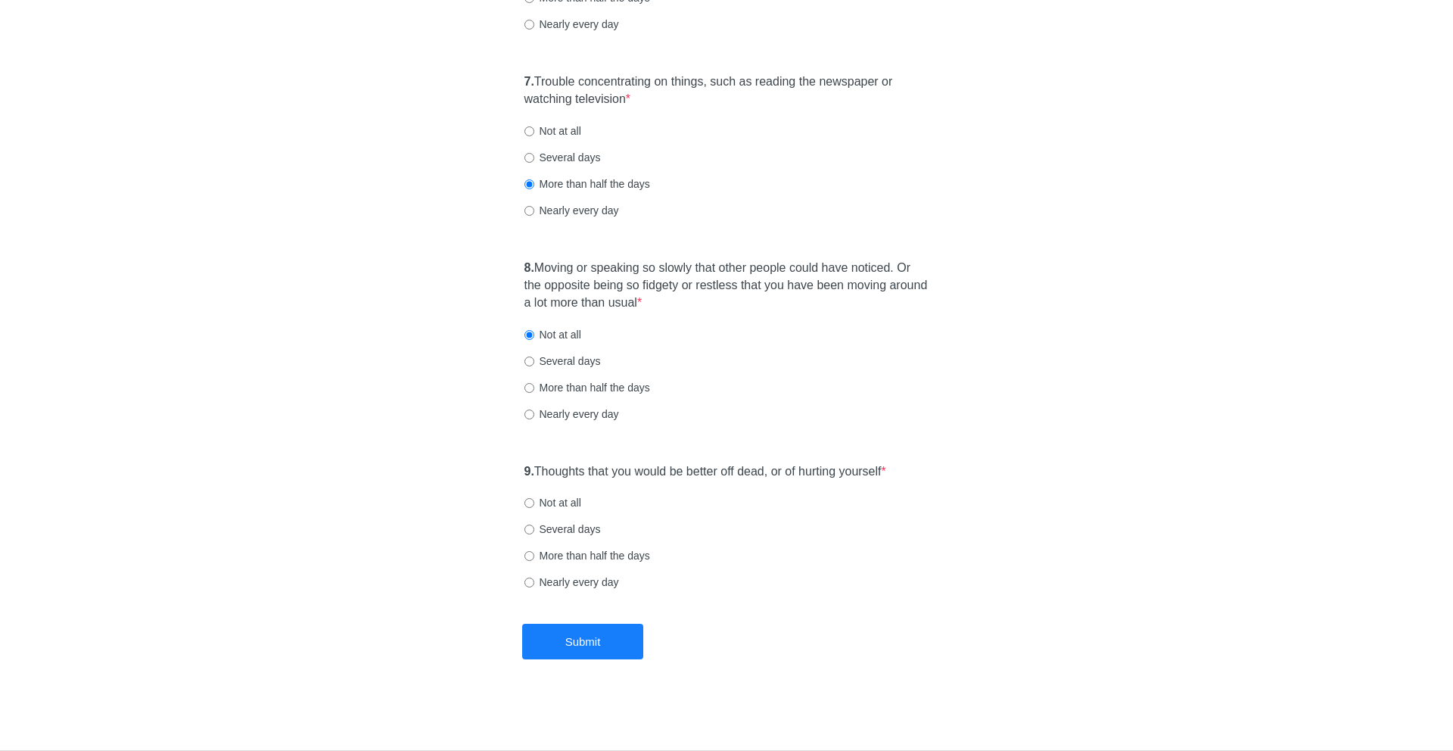
click at [823, 481] on div "9. Thoughts that you would be better off dead, or of hurting yourself * Not at …" at bounding box center [727, 534] width 420 height 157
click at [566, 502] on label "Not at all" at bounding box center [553, 502] width 57 height 15
click at [534, 502] on input "Not at all" at bounding box center [530, 503] width 10 height 10
radio input "true"
click at [617, 653] on button "Submit" at bounding box center [582, 642] width 121 height 36
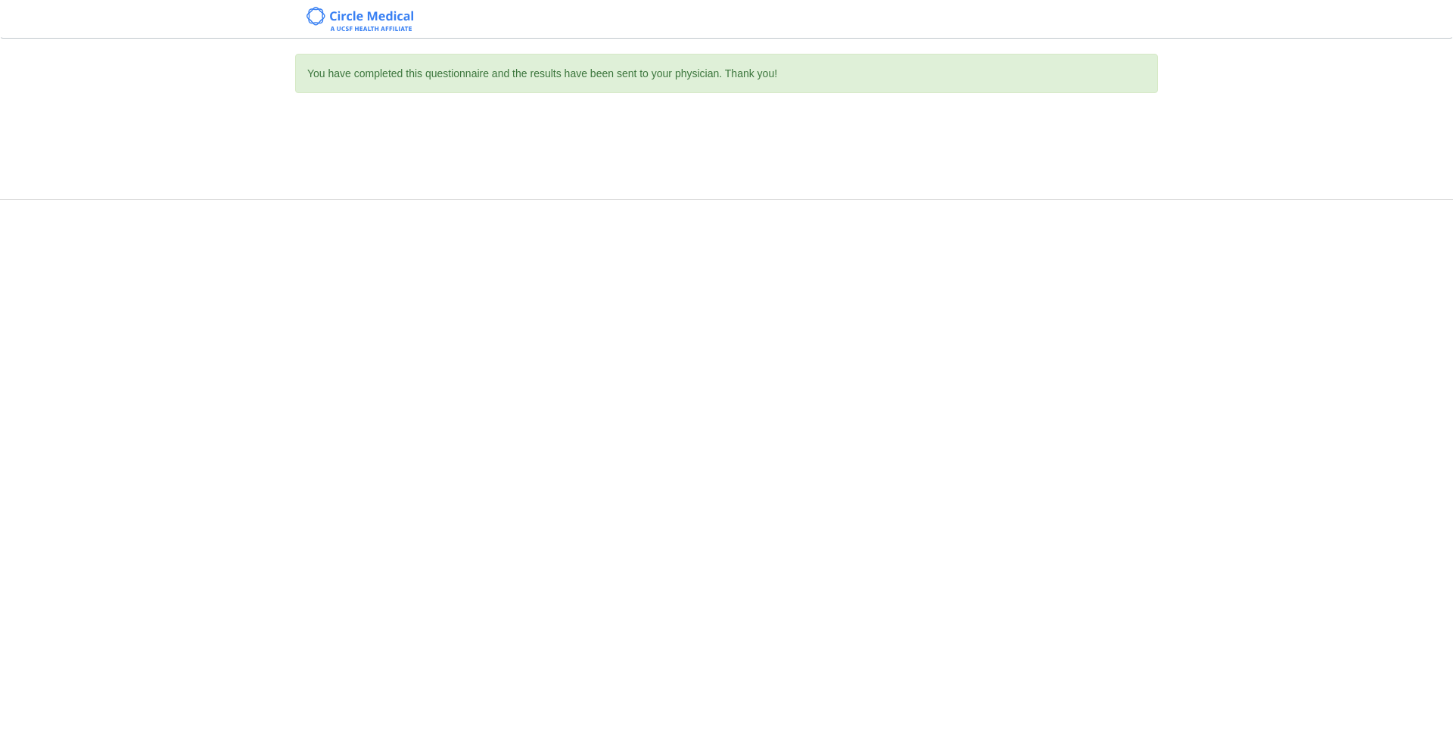
scroll to position [0, 0]
